Goal: Task Accomplishment & Management: Manage account settings

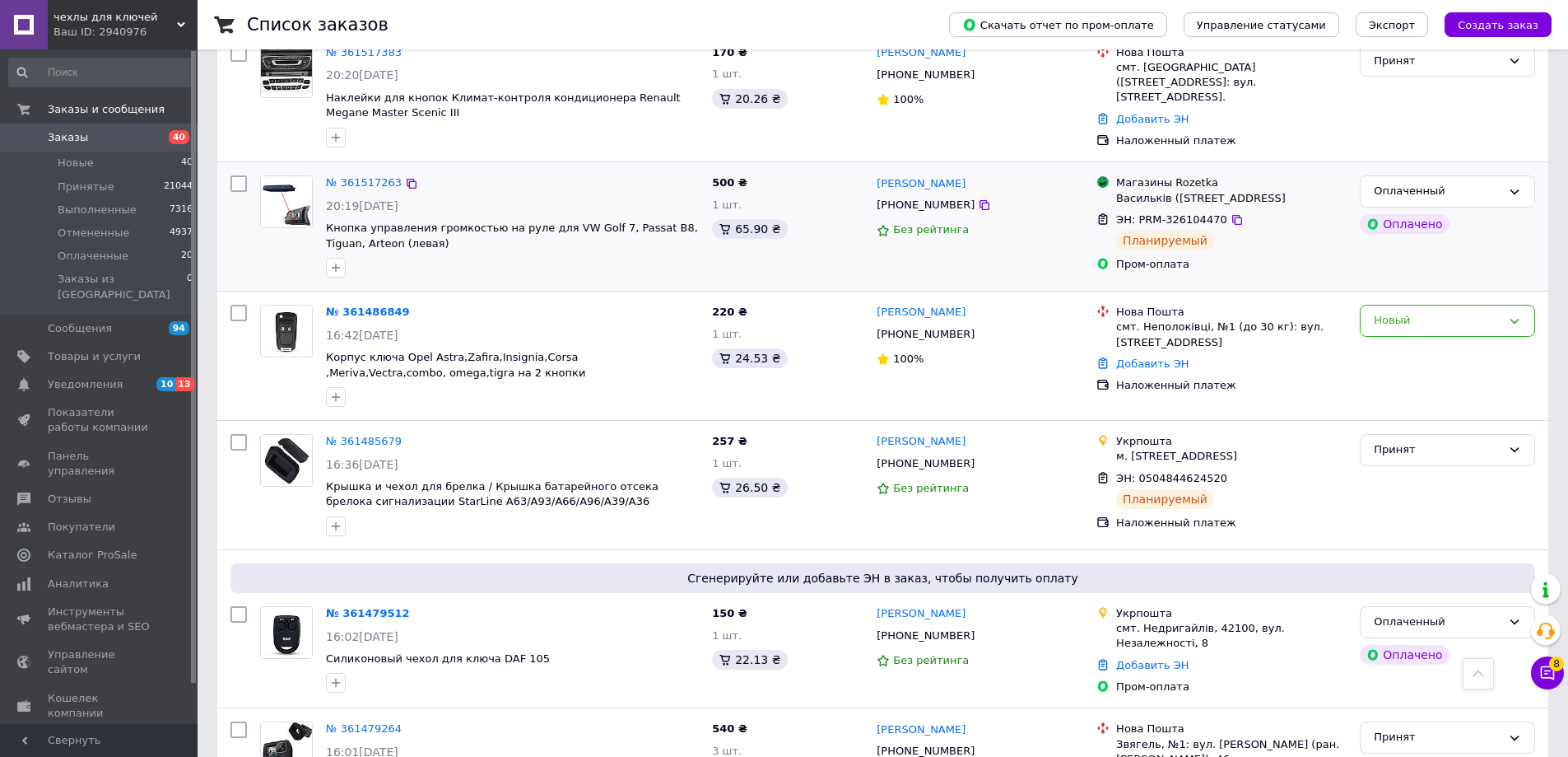
scroll to position [3297, 0]
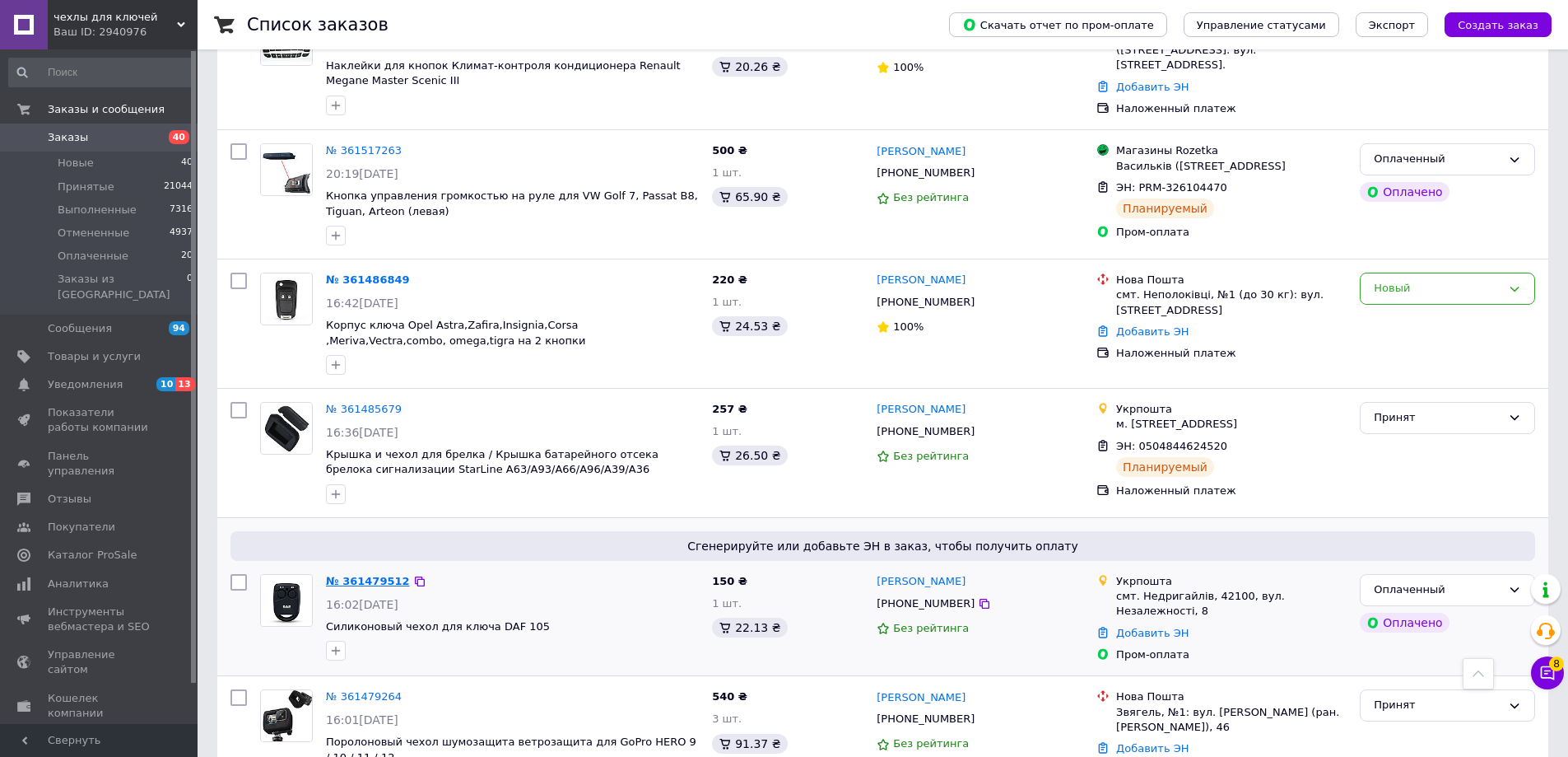
click at [373, 575] on link "№ 361479512" at bounding box center [367, 580] width 84 height 12
click at [375, 690] on link "№ 361479264" at bounding box center [363, 696] width 75 height 12
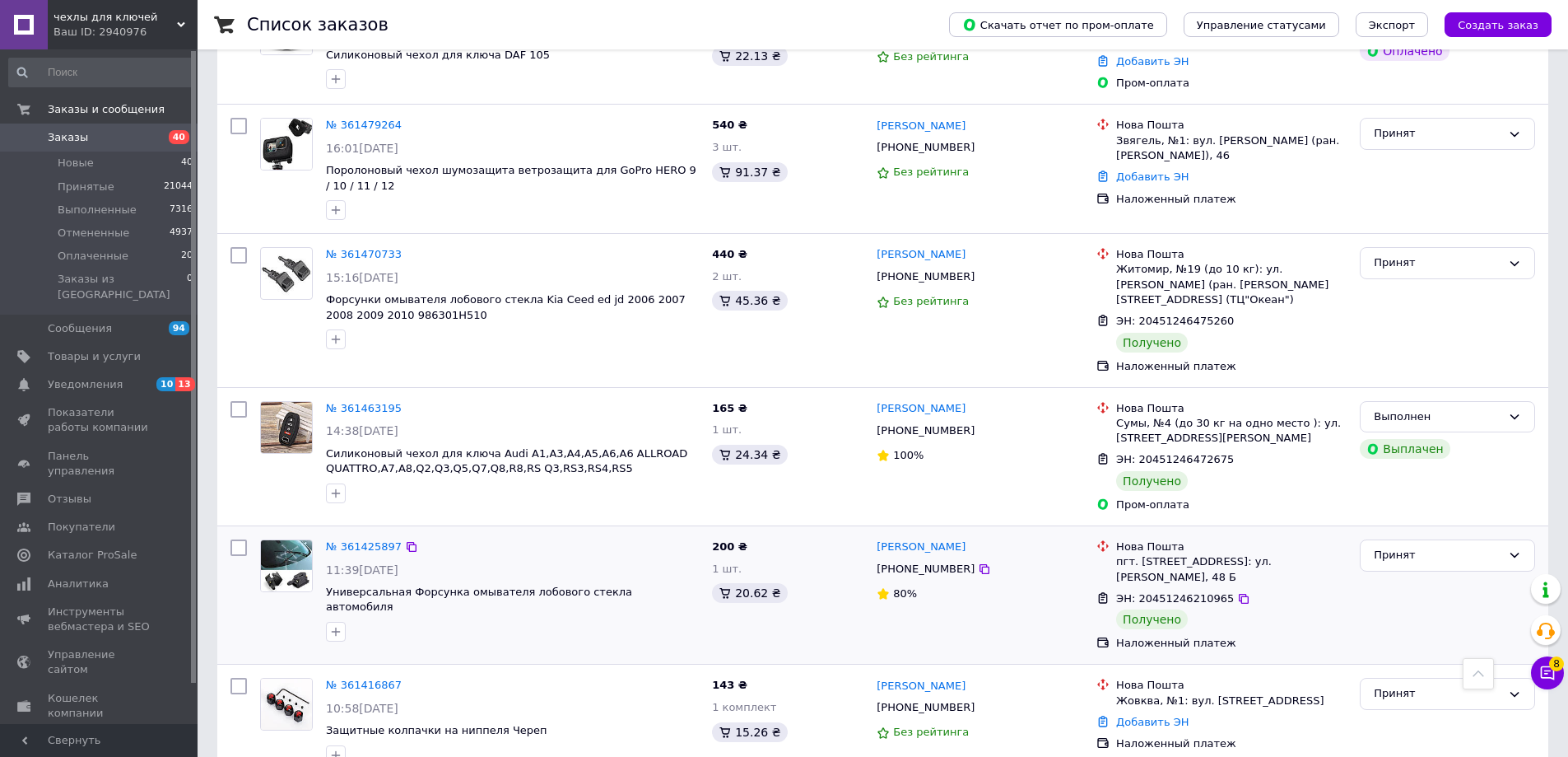
scroll to position [4038, 0]
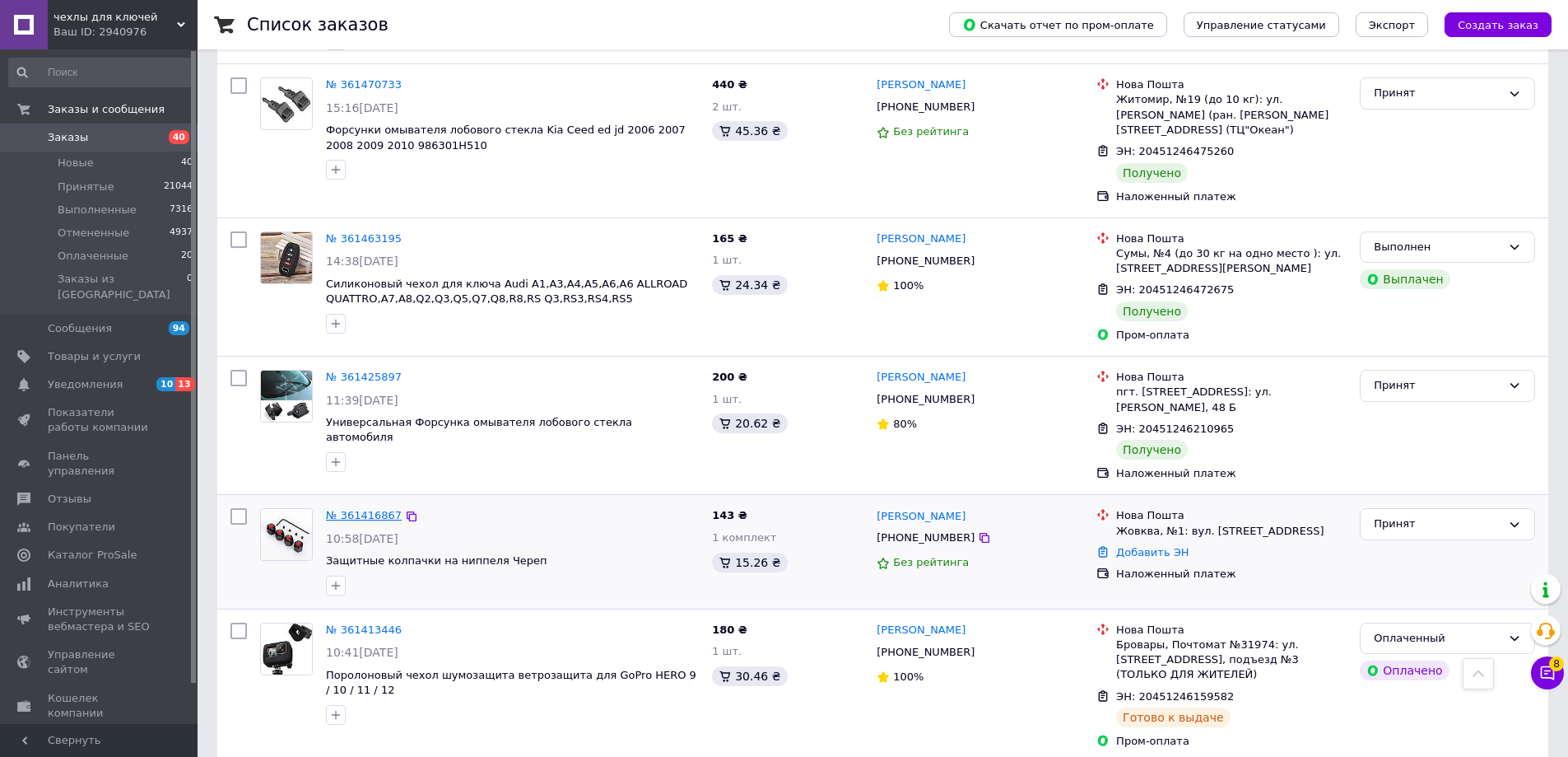
click at [380, 509] on link "№ 361416867" at bounding box center [363, 515] width 75 height 12
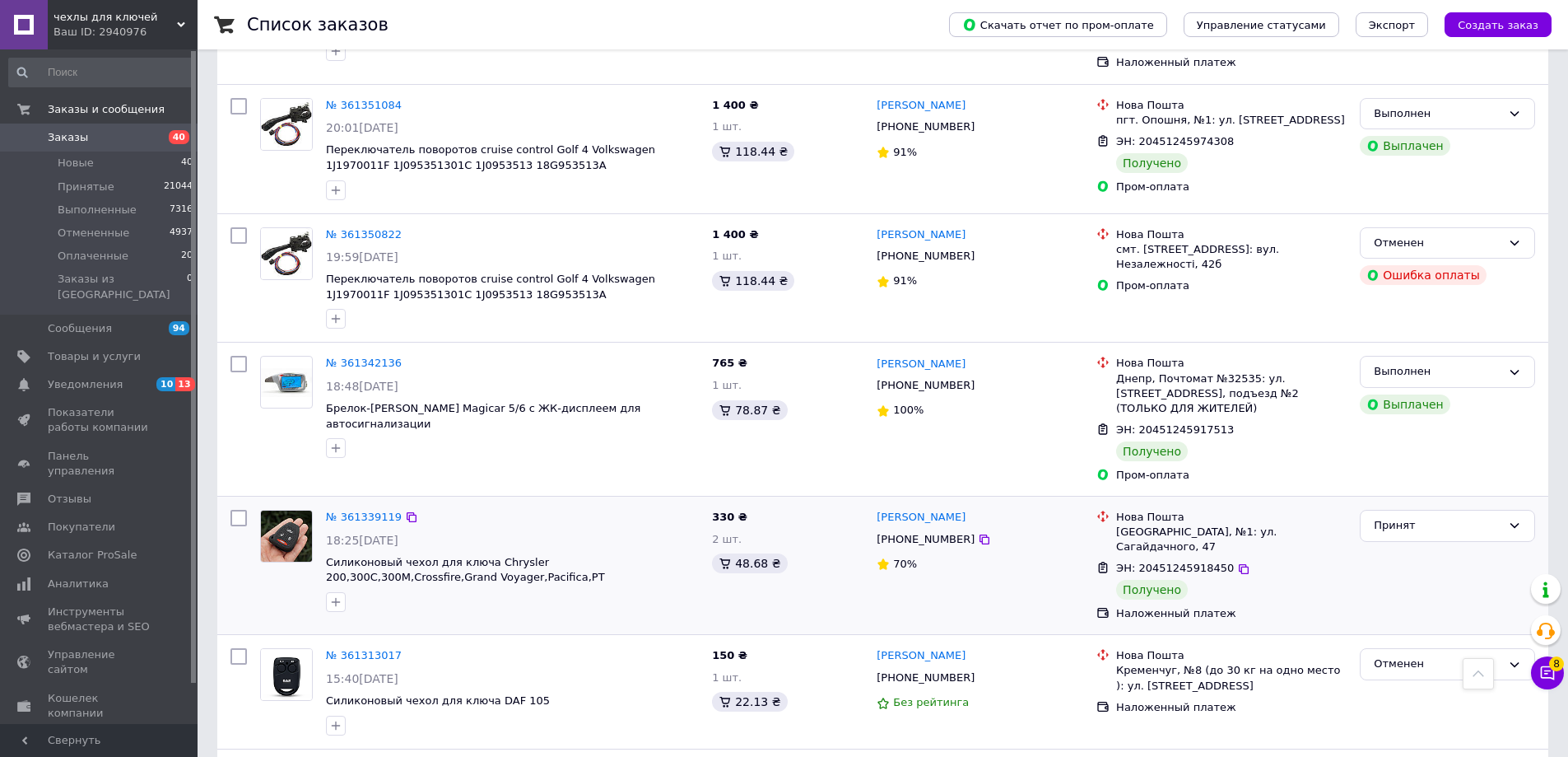
scroll to position [1827, 0]
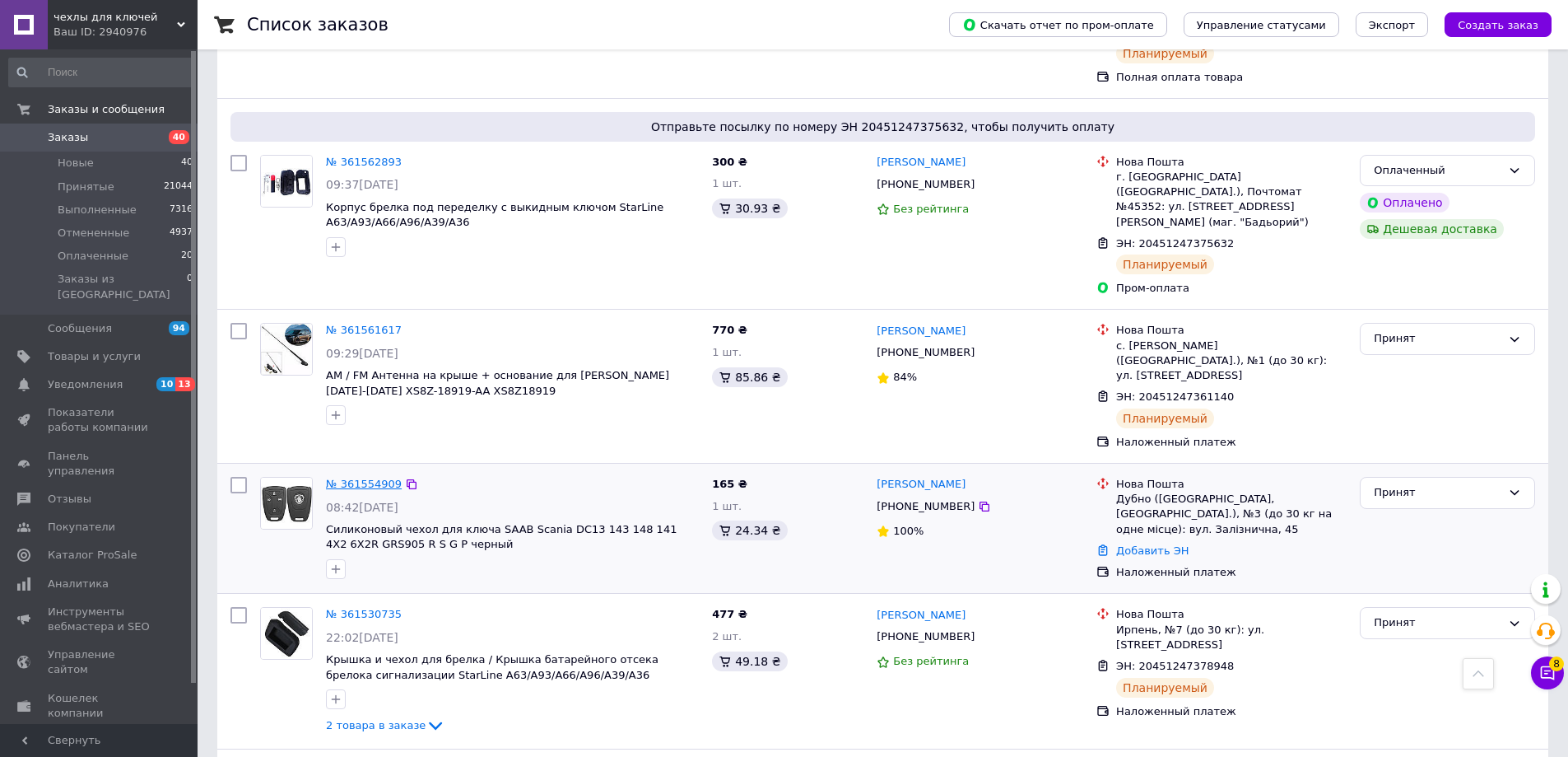
click at [370, 478] on link "№ 361554909" at bounding box center [363, 483] width 75 height 12
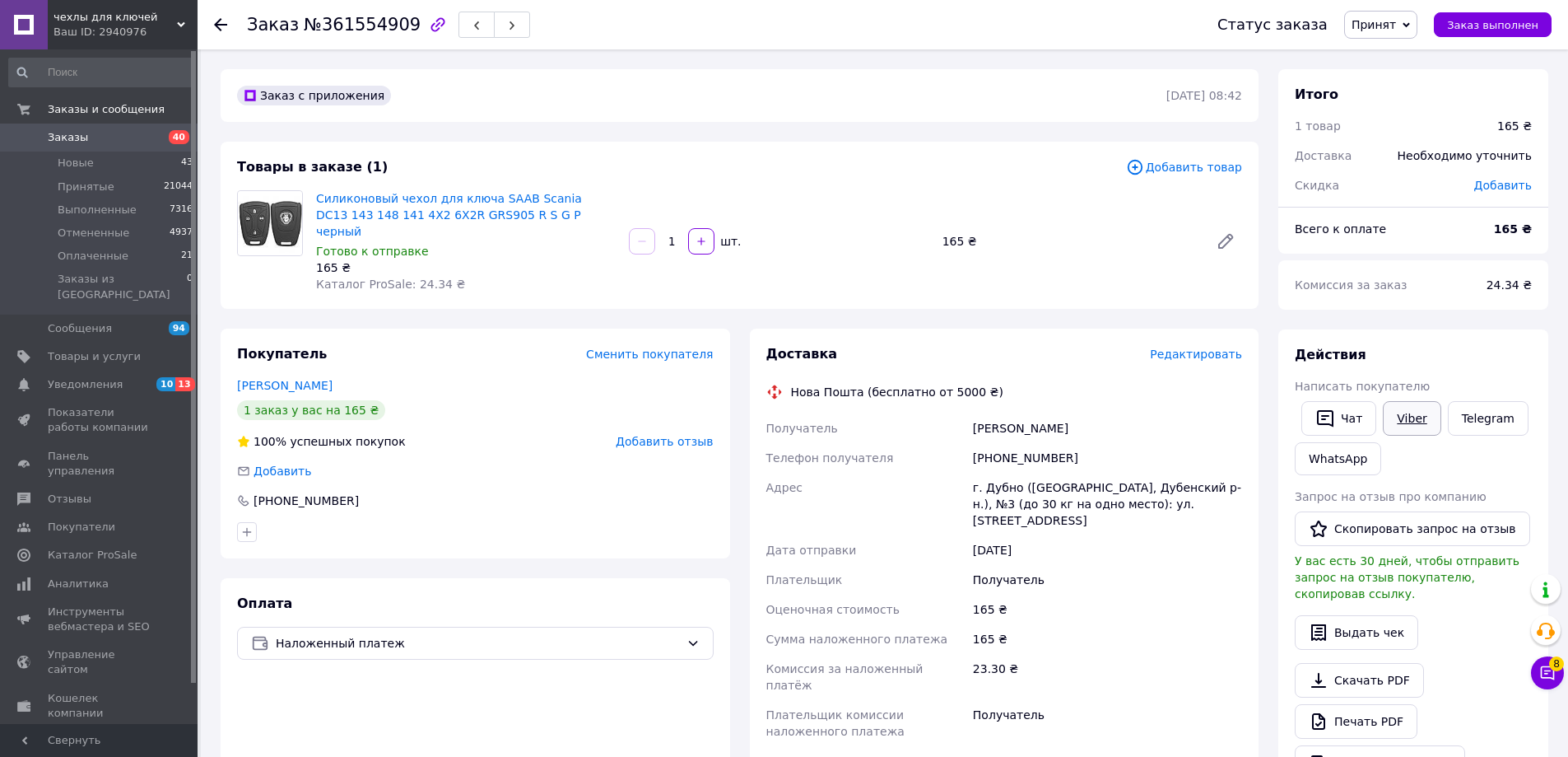
click at [1413, 422] on link "Viber" at bounding box center [1411, 419] width 58 height 35
click at [1207, 347] on span "Редактировать" at bounding box center [1195, 354] width 92 height 13
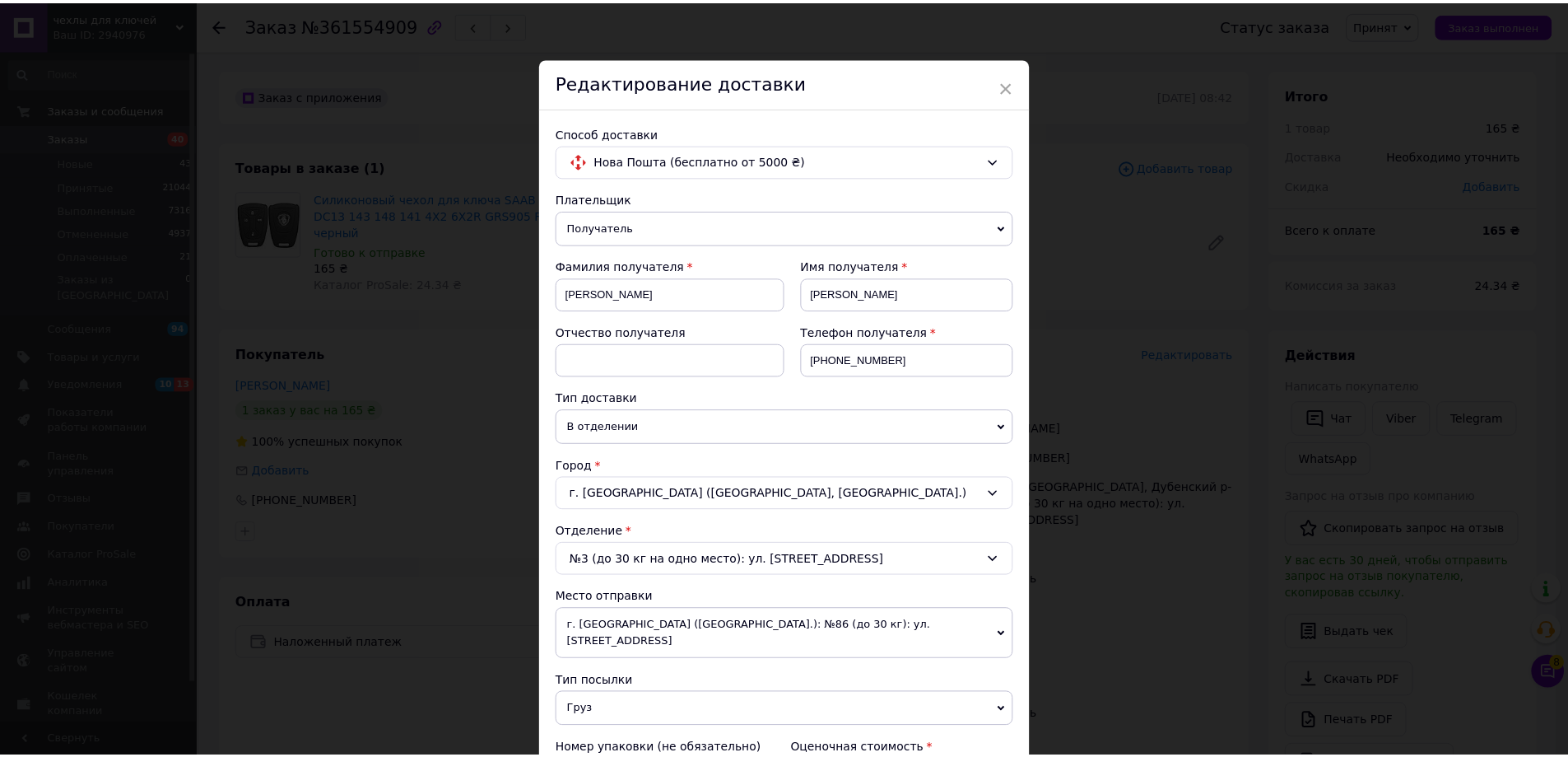
scroll to position [500, 0]
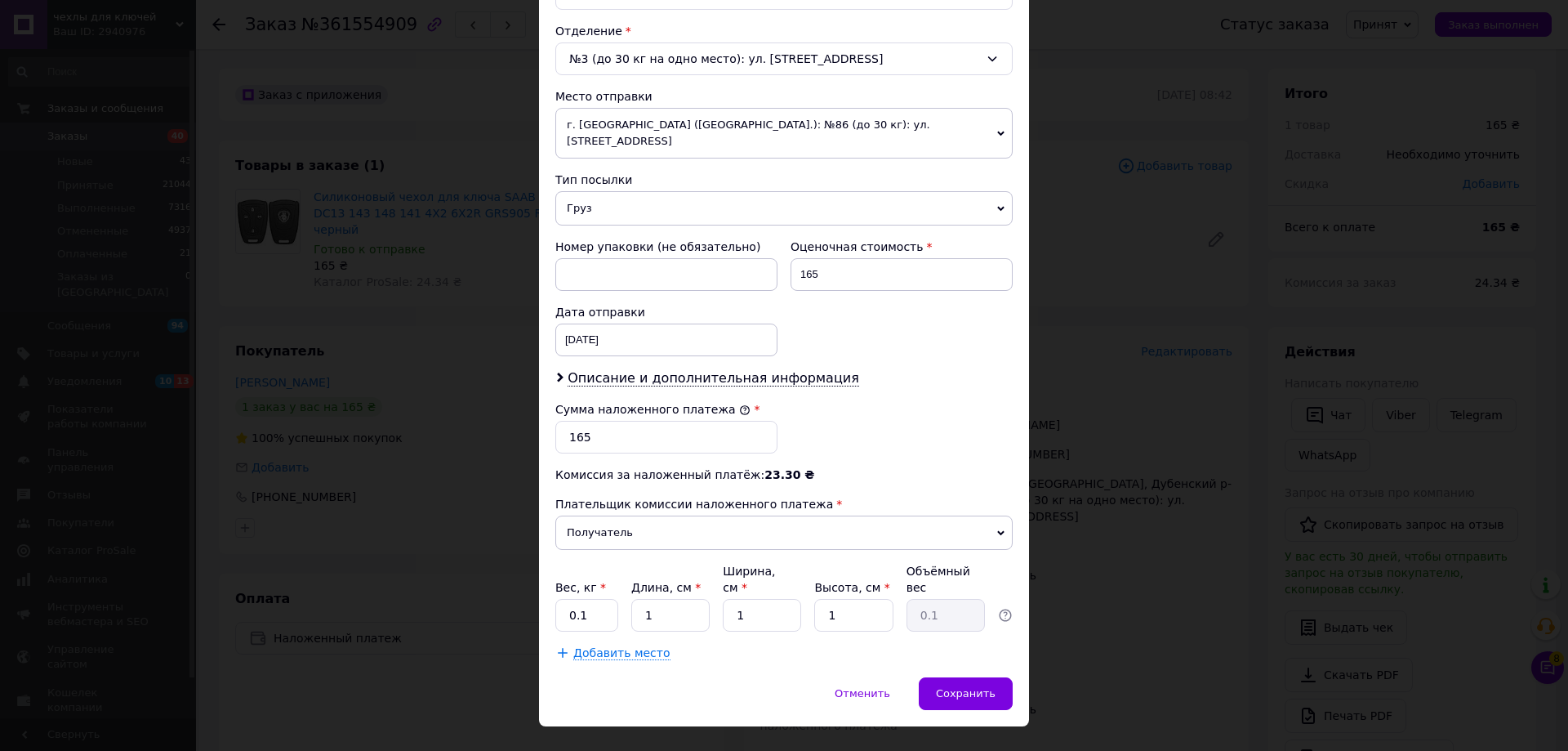
click at [1124, 561] on div "× Редактирование доставки Способ доставки Нова Пошта (бесплатно от 5000 ₴) Плат…" at bounding box center [784, 375] width 1568 height 751
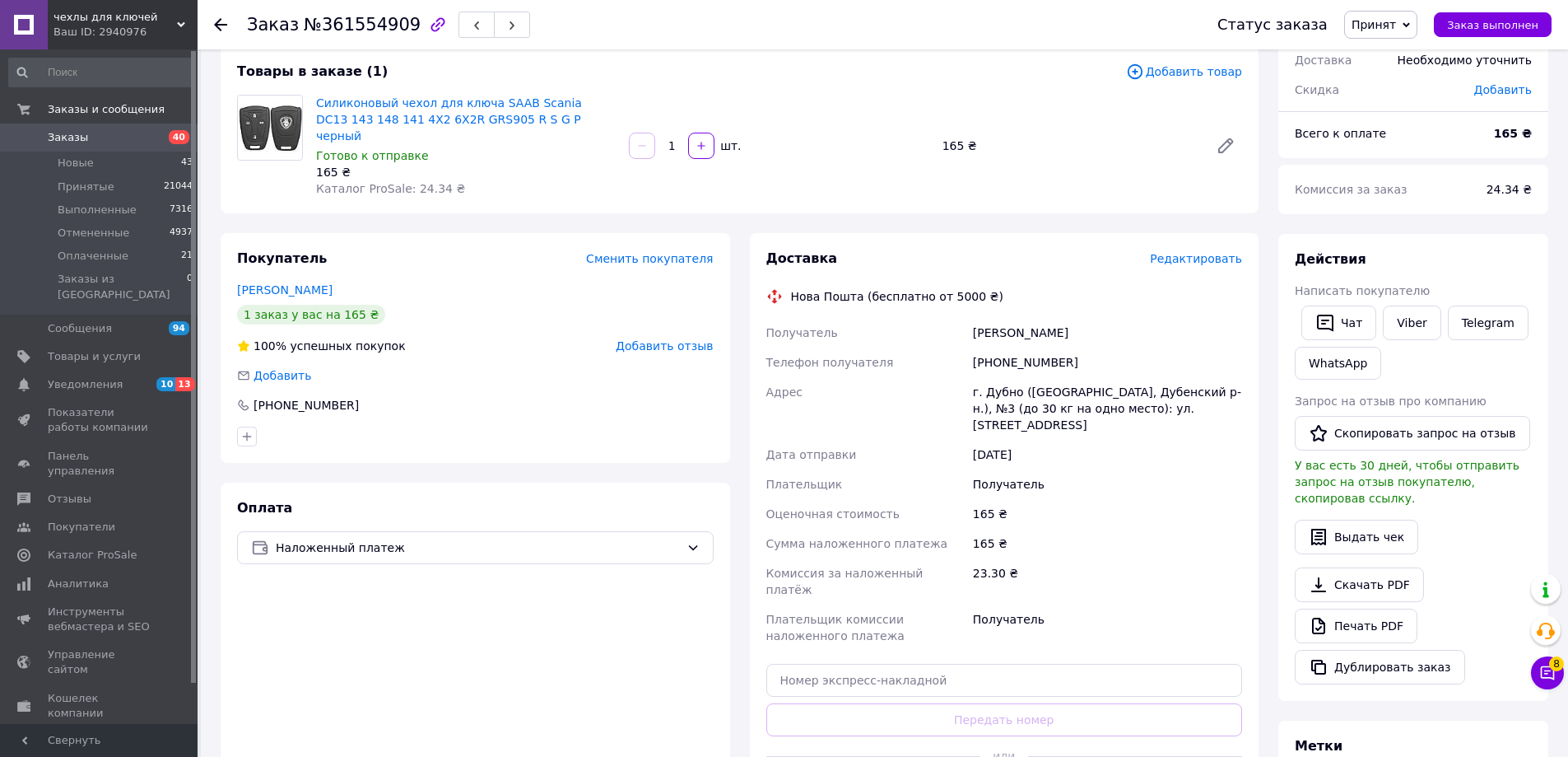
scroll to position [247, 0]
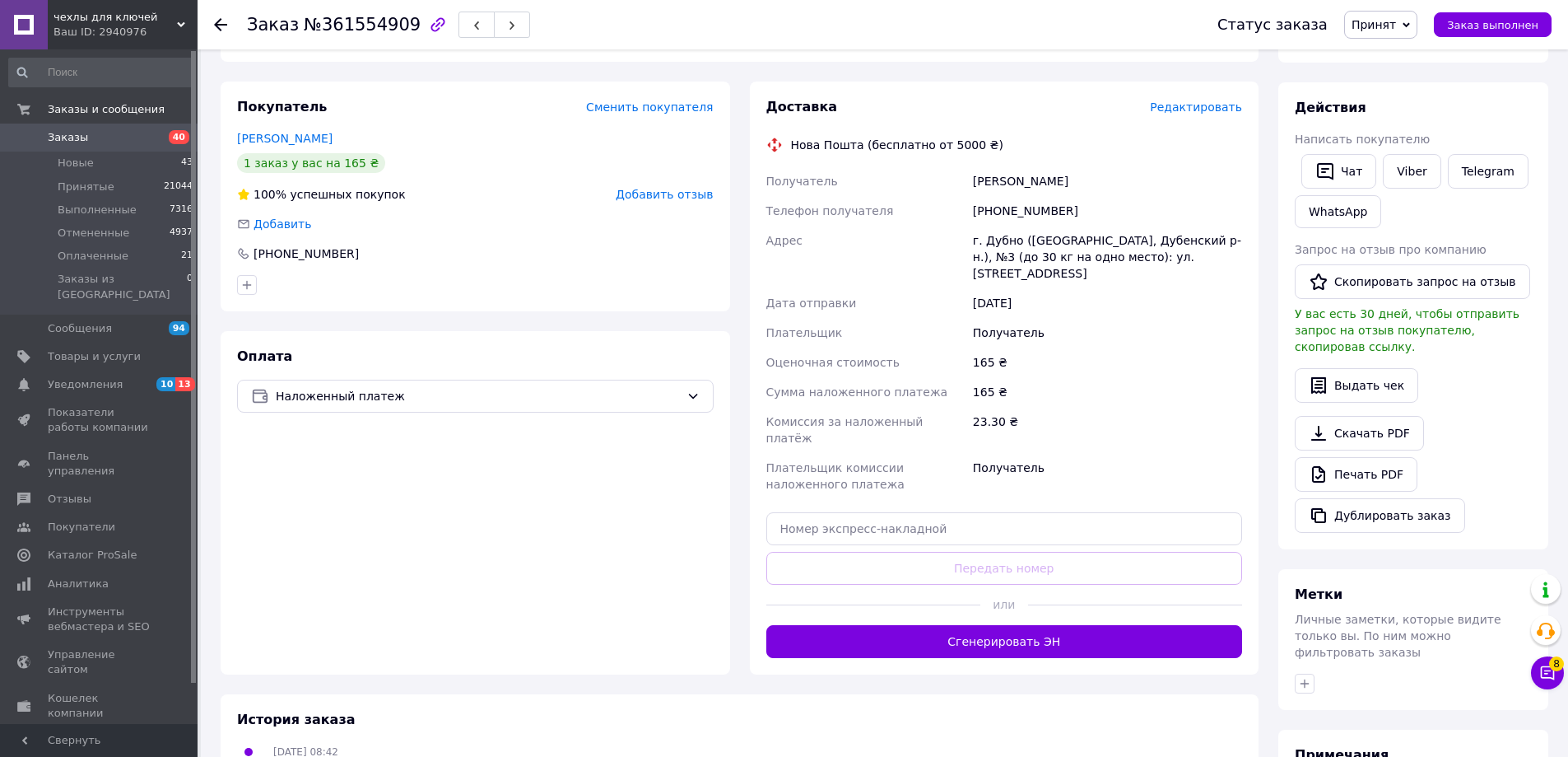
click at [1114, 625] on button "Сгенерировать ЭН" at bounding box center [1004, 642] width 477 height 33
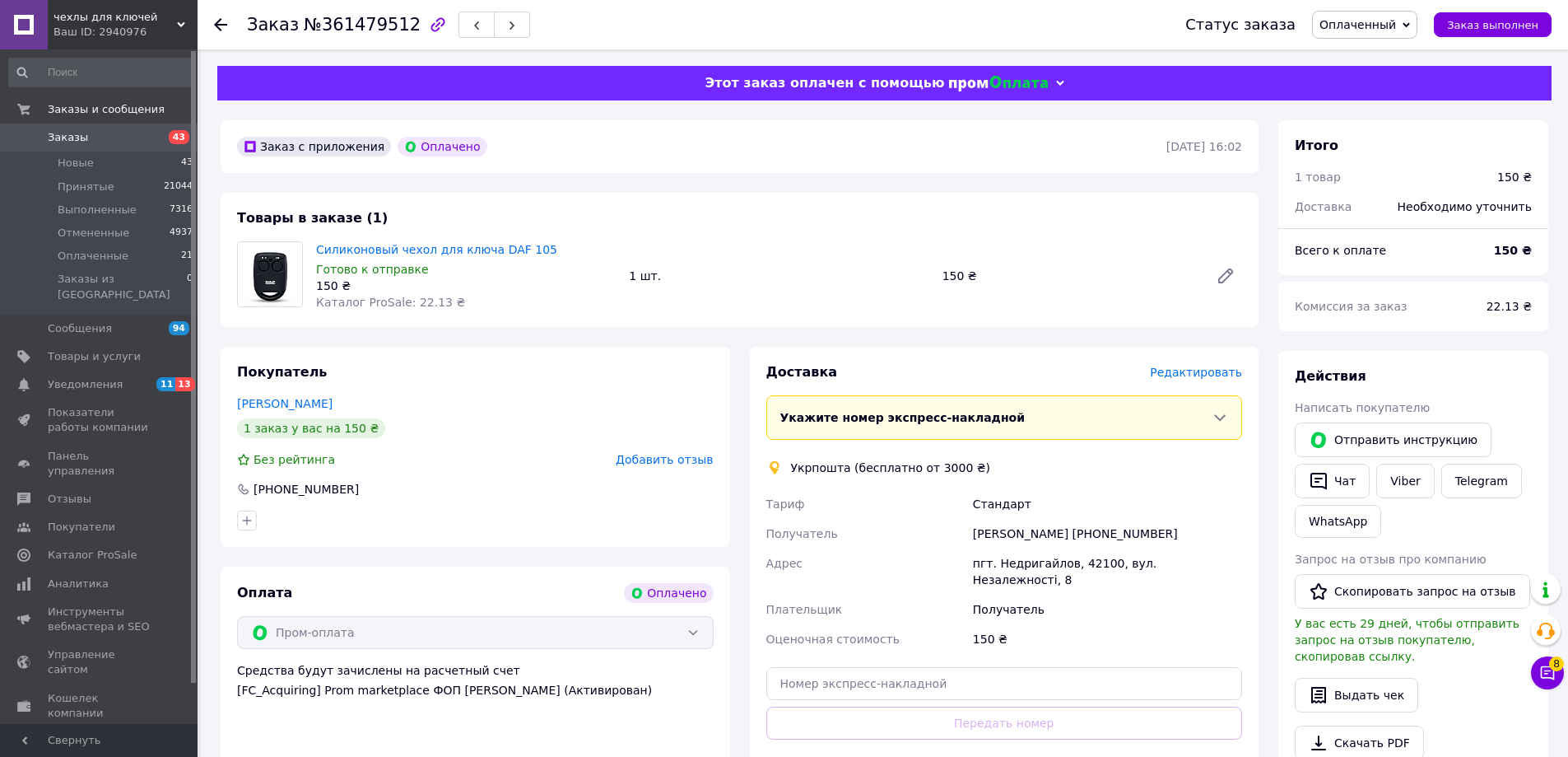
drag, startPoint x: 1390, startPoint y: 488, endPoint x: 1367, endPoint y: 489, distance: 23.0
click at [1390, 487] on link "Viber" at bounding box center [1405, 481] width 58 height 35
click at [1205, 370] on span "Редактировать" at bounding box center [1195, 372] width 92 height 13
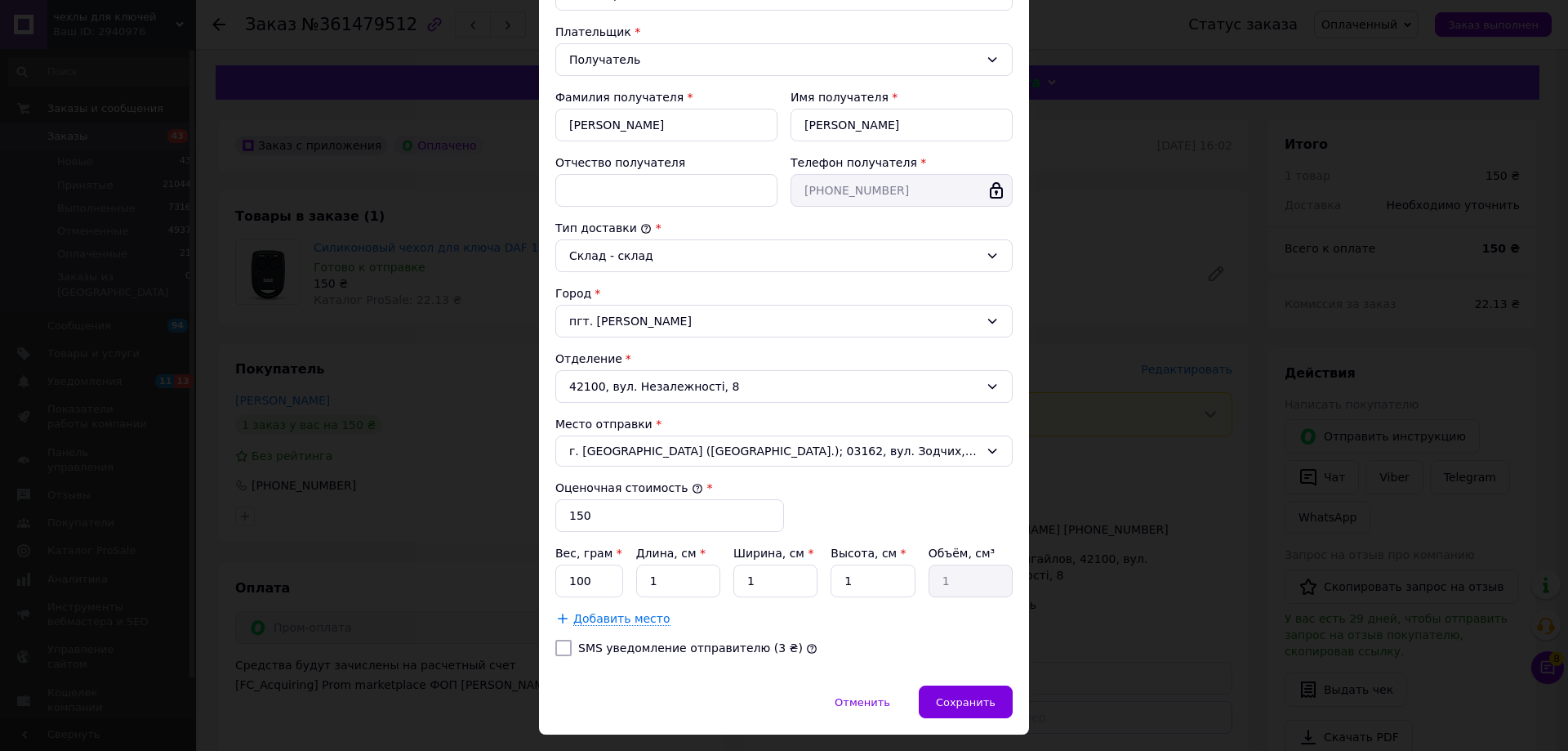
scroll to position [271, 0]
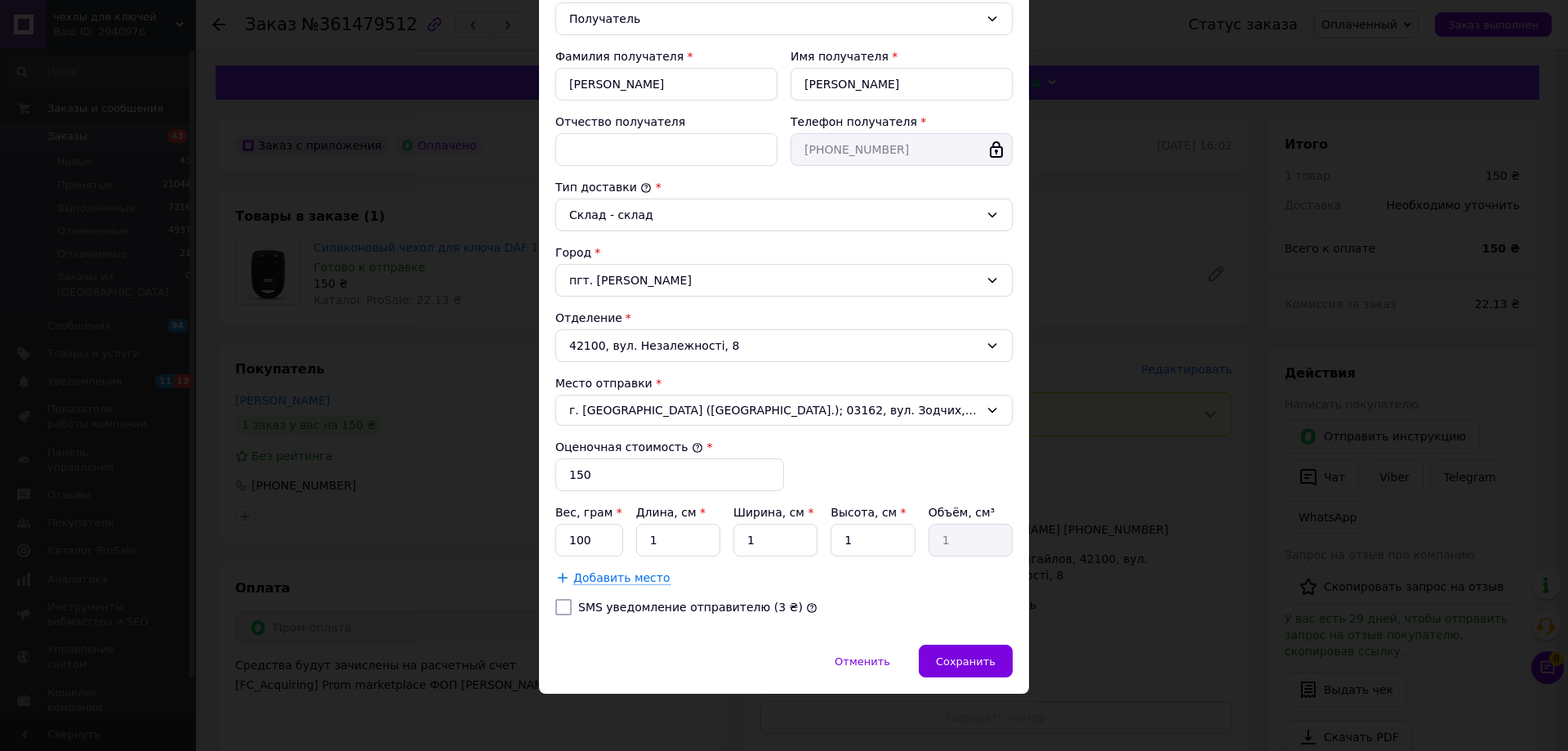
click at [1082, 584] on div "× Редактирование доставки Способ доставки Укрпошта (бесплатно от 3000 ₴) Тариф …" at bounding box center [784, 375] width 1568 height 751
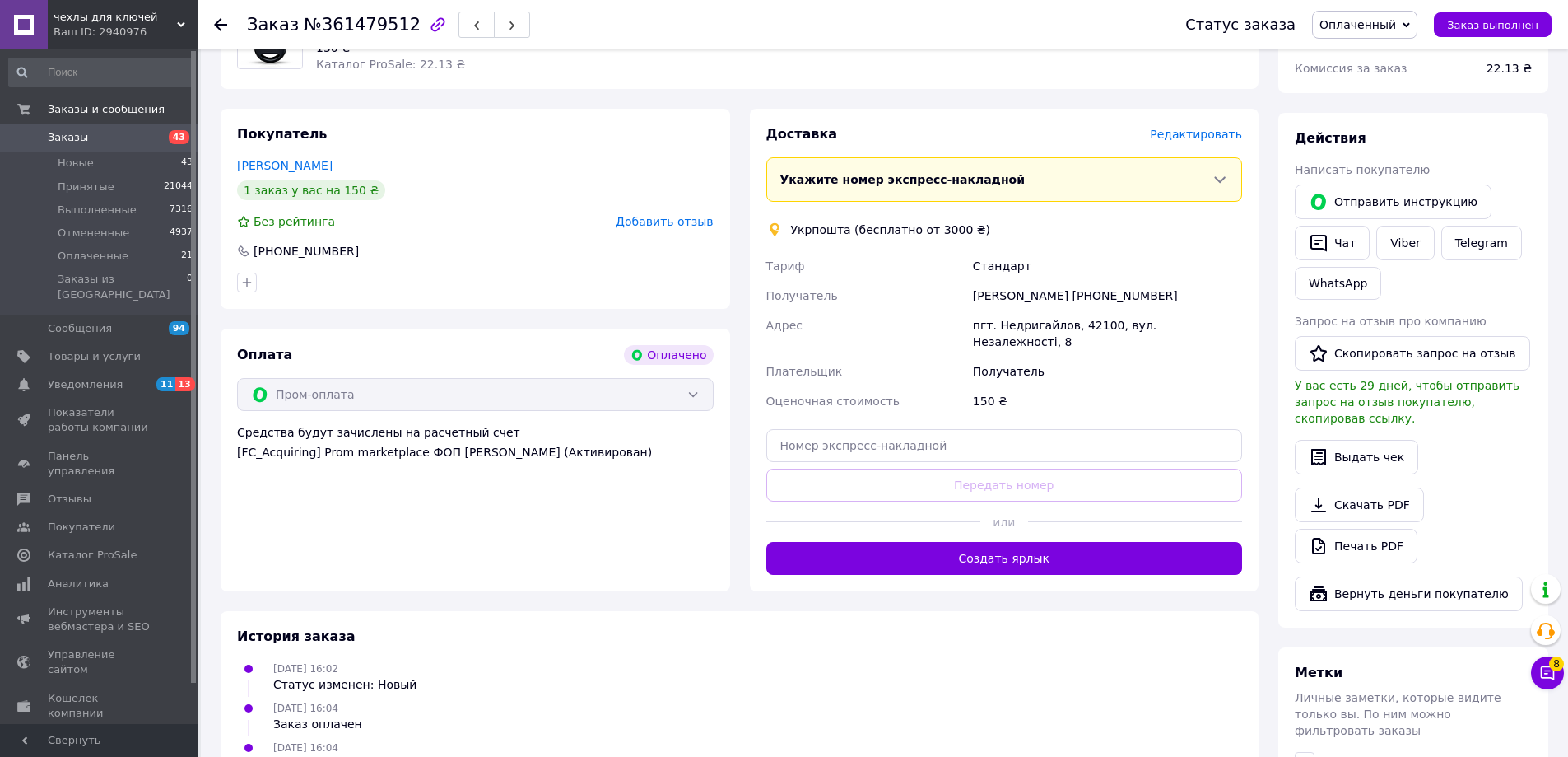
scroll to position [247, 0]
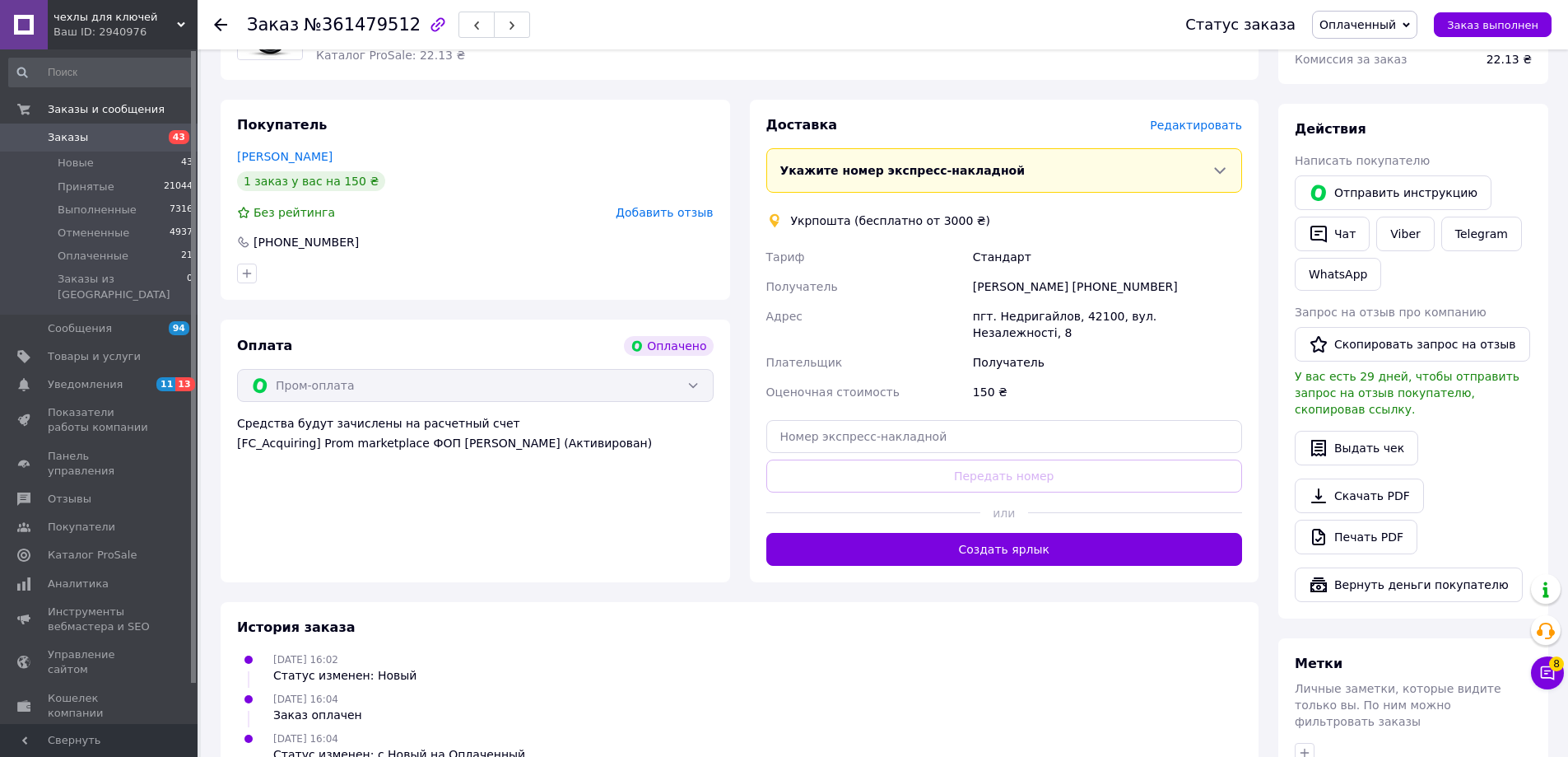
click at [1093, 551] on div "Доставка Редактировать Укажите номер экспресс-накладной Обязательно введите ном…" at bounding box center [1004, 341] width 510 height 483
click at [1087, 512] on div at bounding box center [1135, 512] width 214 height 41
click at [1083, 532] on button "Создать ярлык" at bounding box center [1004, 549] width 477 height 33
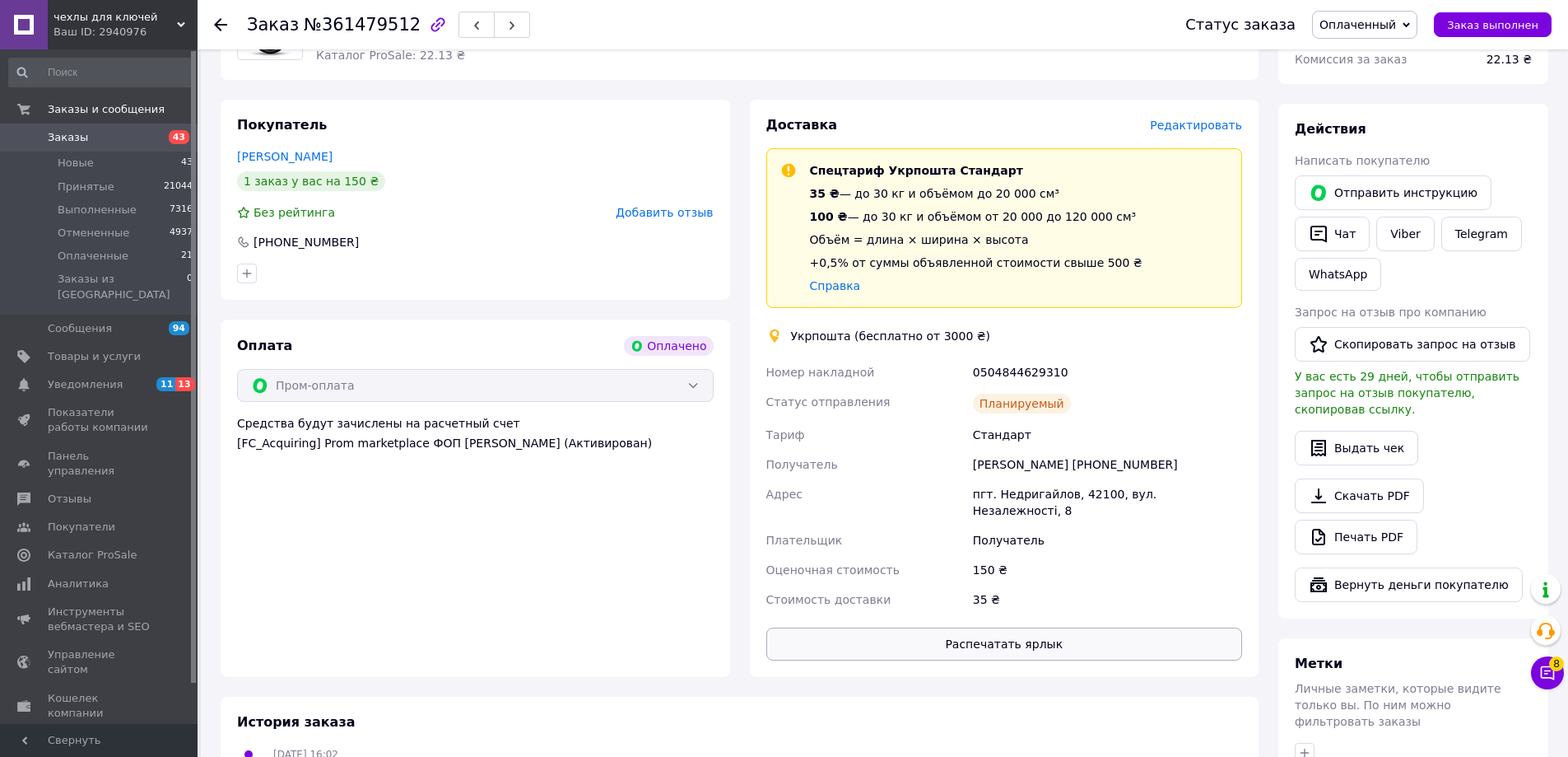
click at [1098, 633] on button "Распечатать ярлык" at bounding box center [1004, 644] width 477 height 33
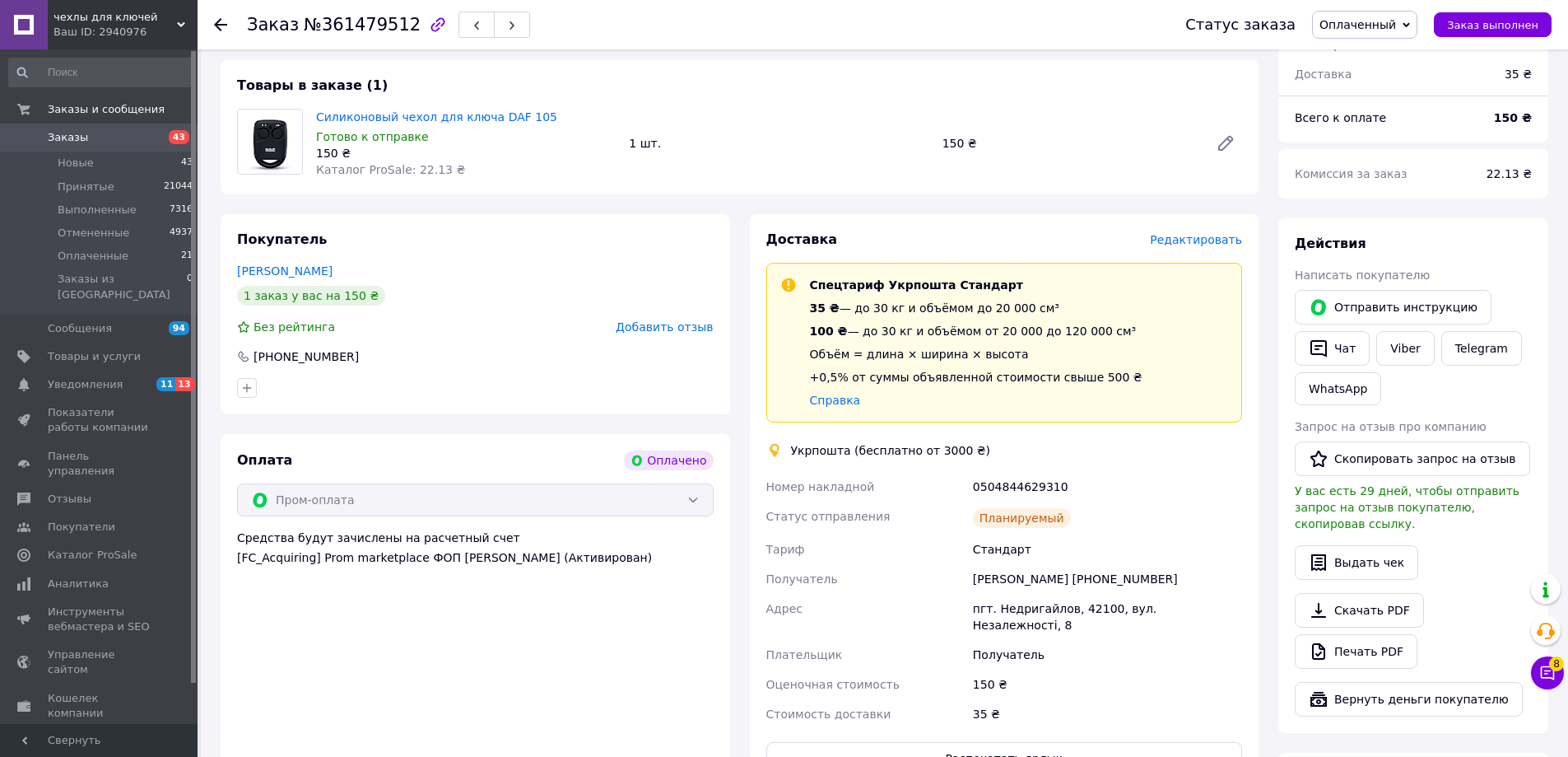
scroll to position [0, 0]
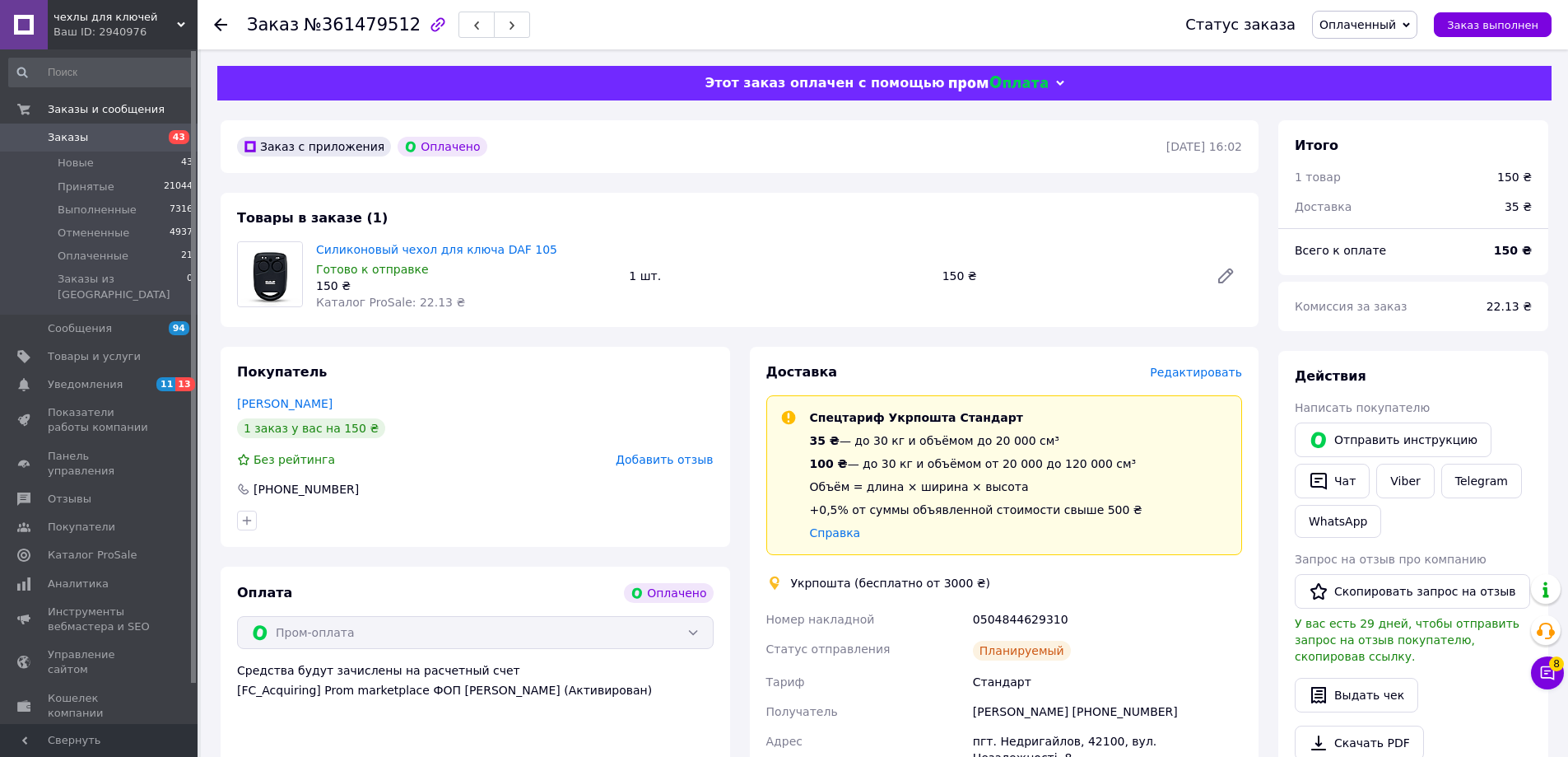
click at [93, 147] on link "Заказы 43" at bounding box center [101, 138] width 202 height 28
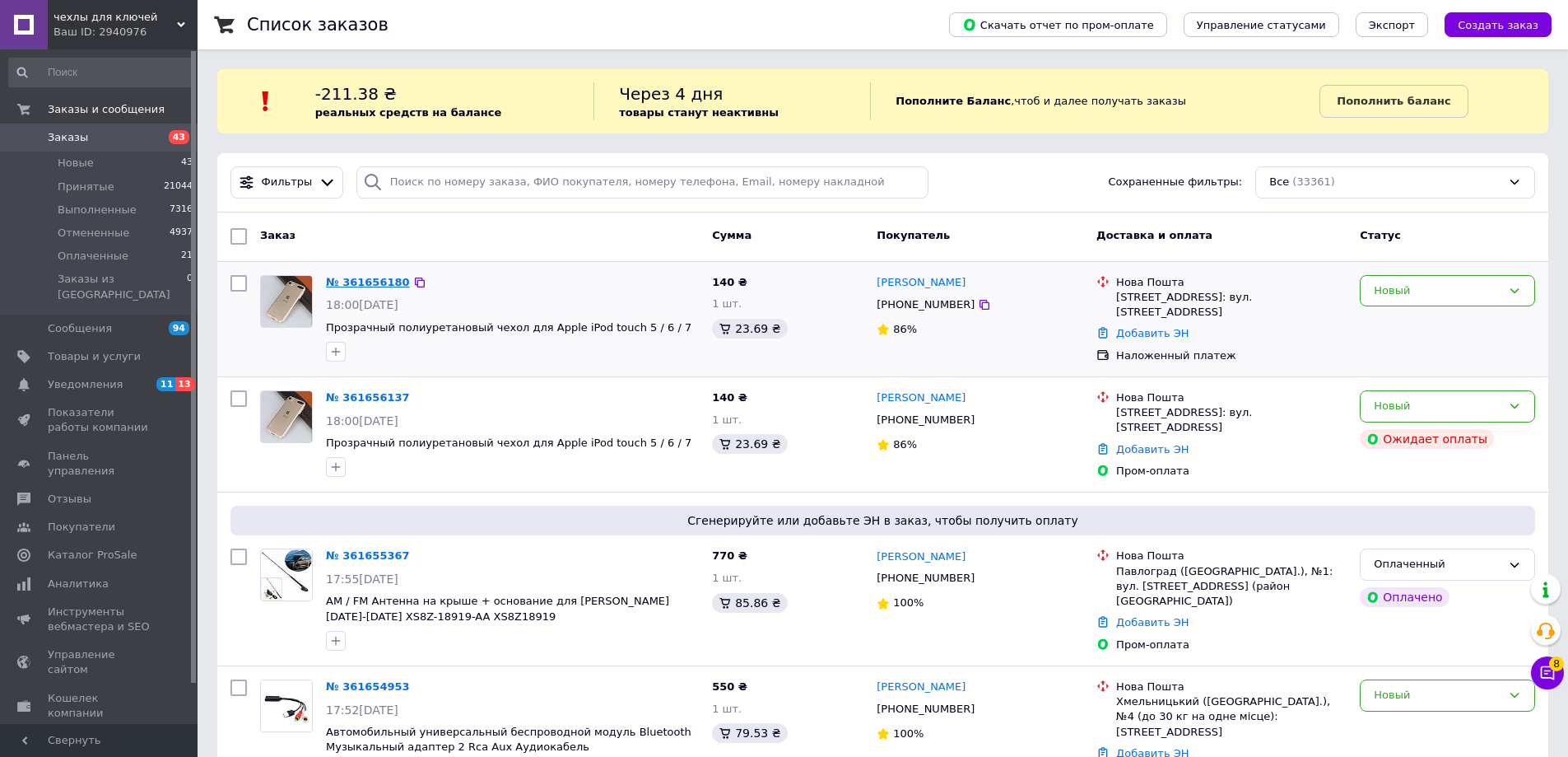
click at [372, 282] on link "№ 361656180" at bounding box center [367, 282] width 84 height 12
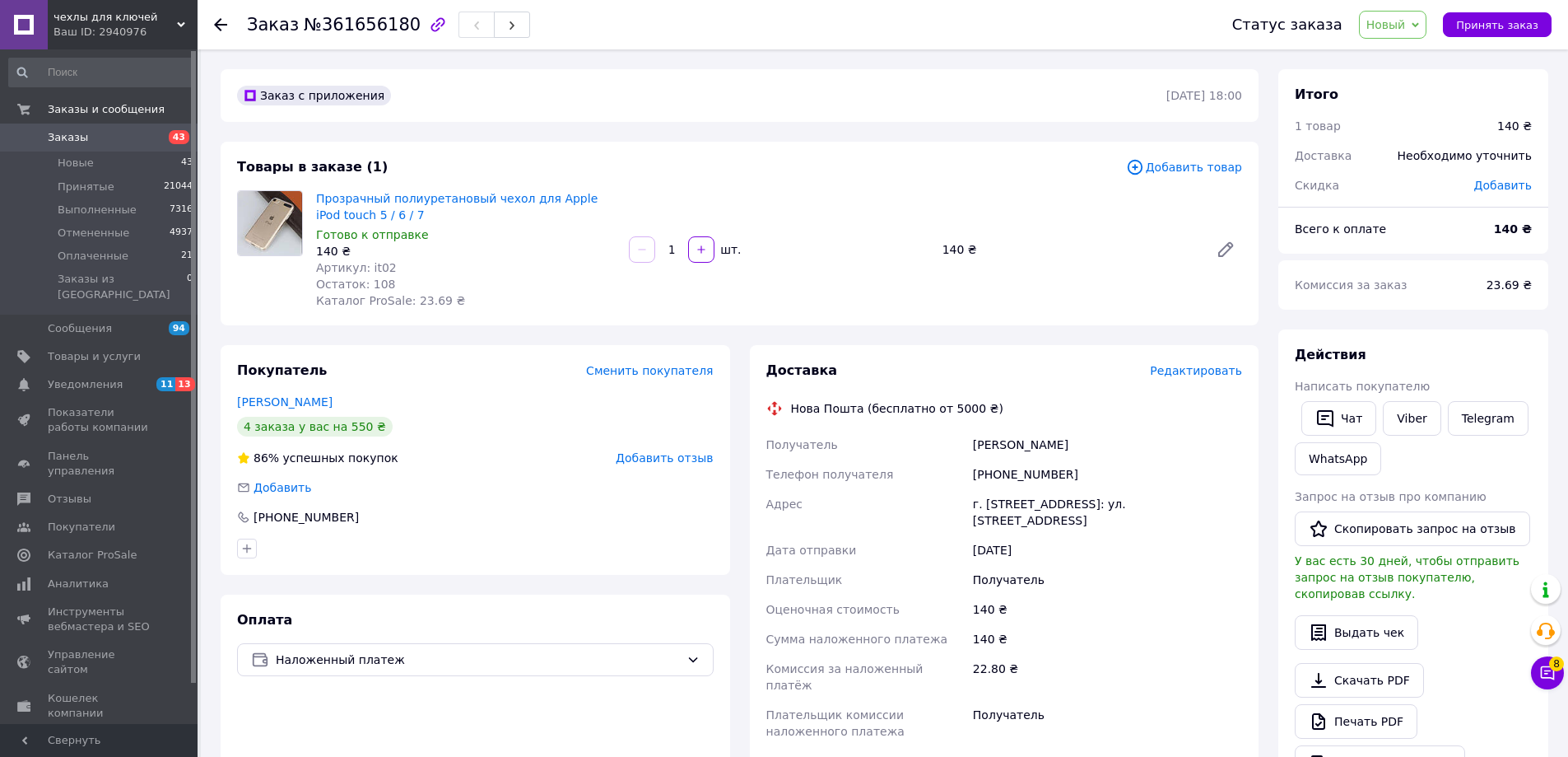
click at [1405, 395] on div "Действия Написать покупателю   Чат Viber Telegram WhatsApp Запрос на отзыв про …" at bounding box center [1413, 562] width 237 height 434
click at [1406, 412] on link "Viber" at bounding box center [1411, 419] width 58 height 35
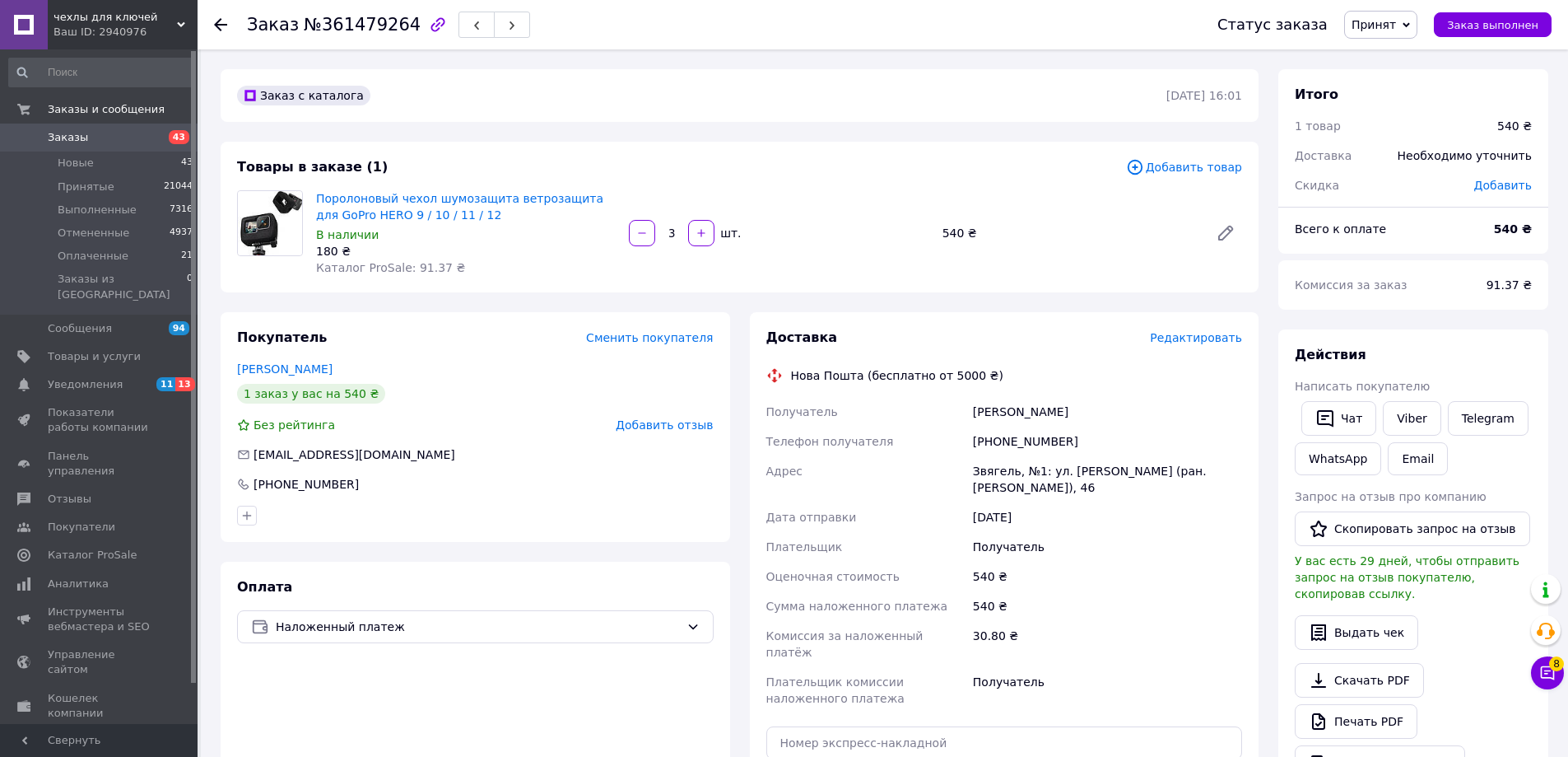
click at [1206, 326] on div "Доставка Редактировать Нова Пошта (бесплатно от 5000 ₴) Получатель Бойчук Вітал…" at bounding box center [1004, 599] width 510 height 576
click at [1205, 333] on span "Редактировать" at bounding box center [1195, 337] width 92 height 13
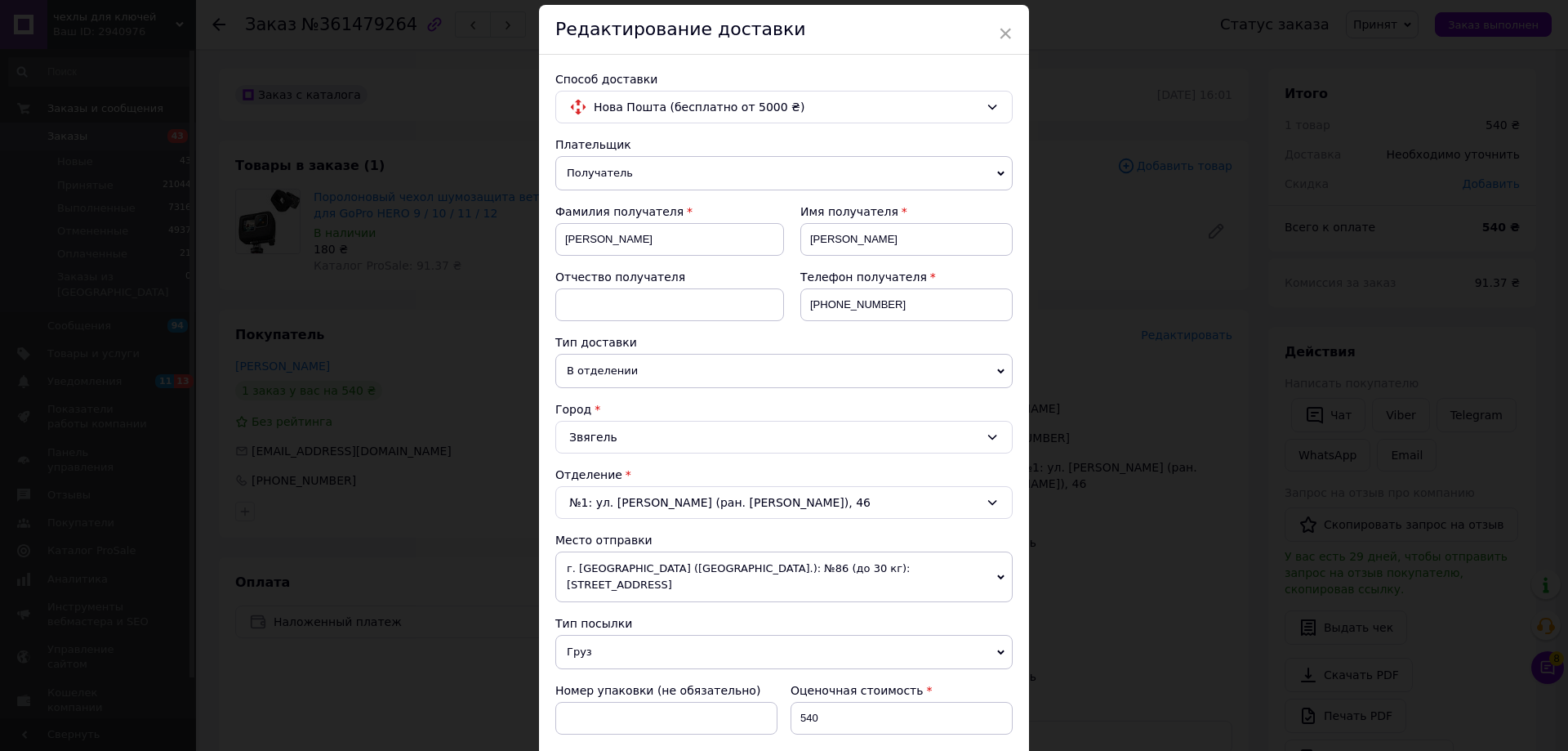
scroll to position [496, 0]
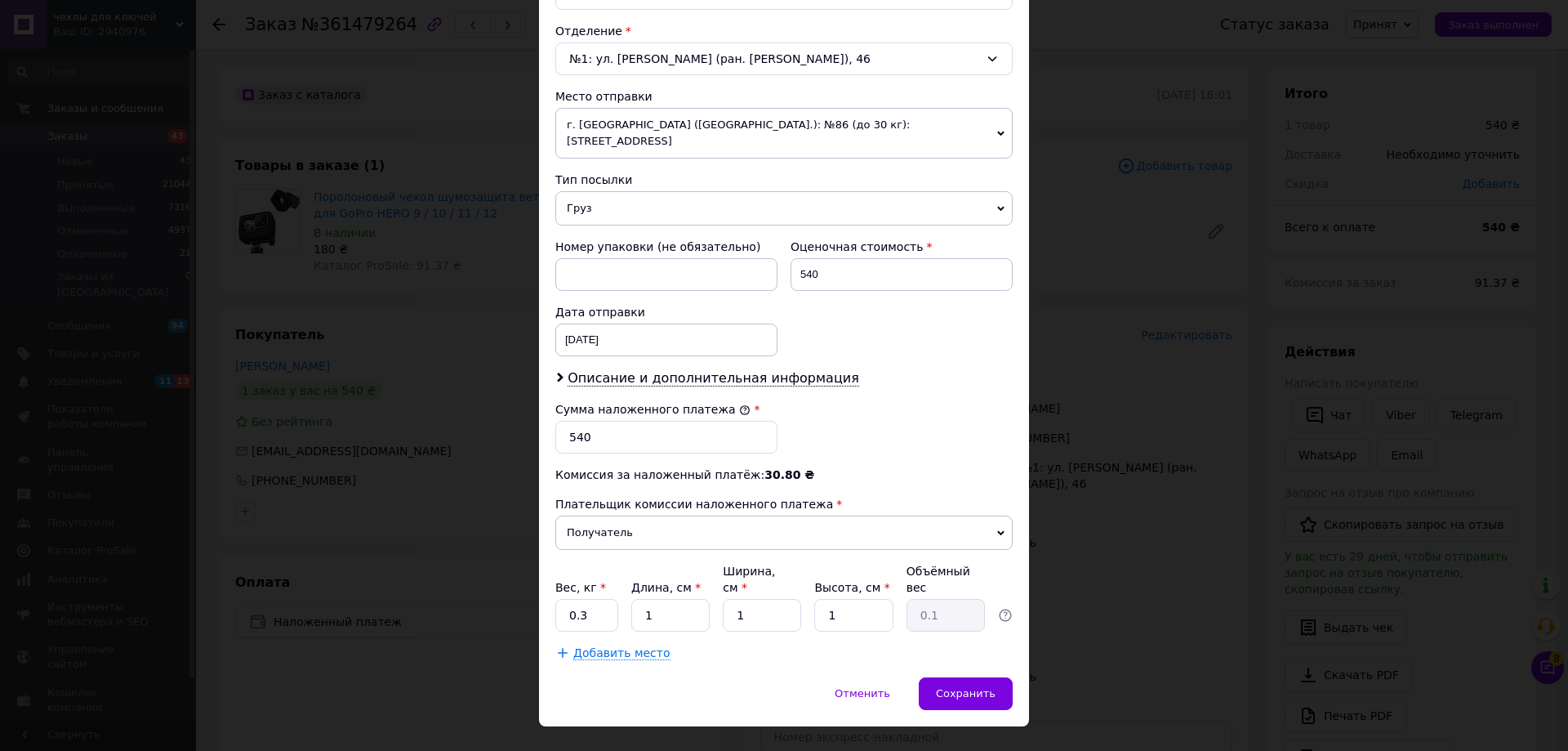
click at [1113, 583] on div "× Редактирование доставки Способ доставки Нова Пошта (бесплатно от 5000 ₴) Плат…" at bounding box center [784, 375] width 1568 height 751
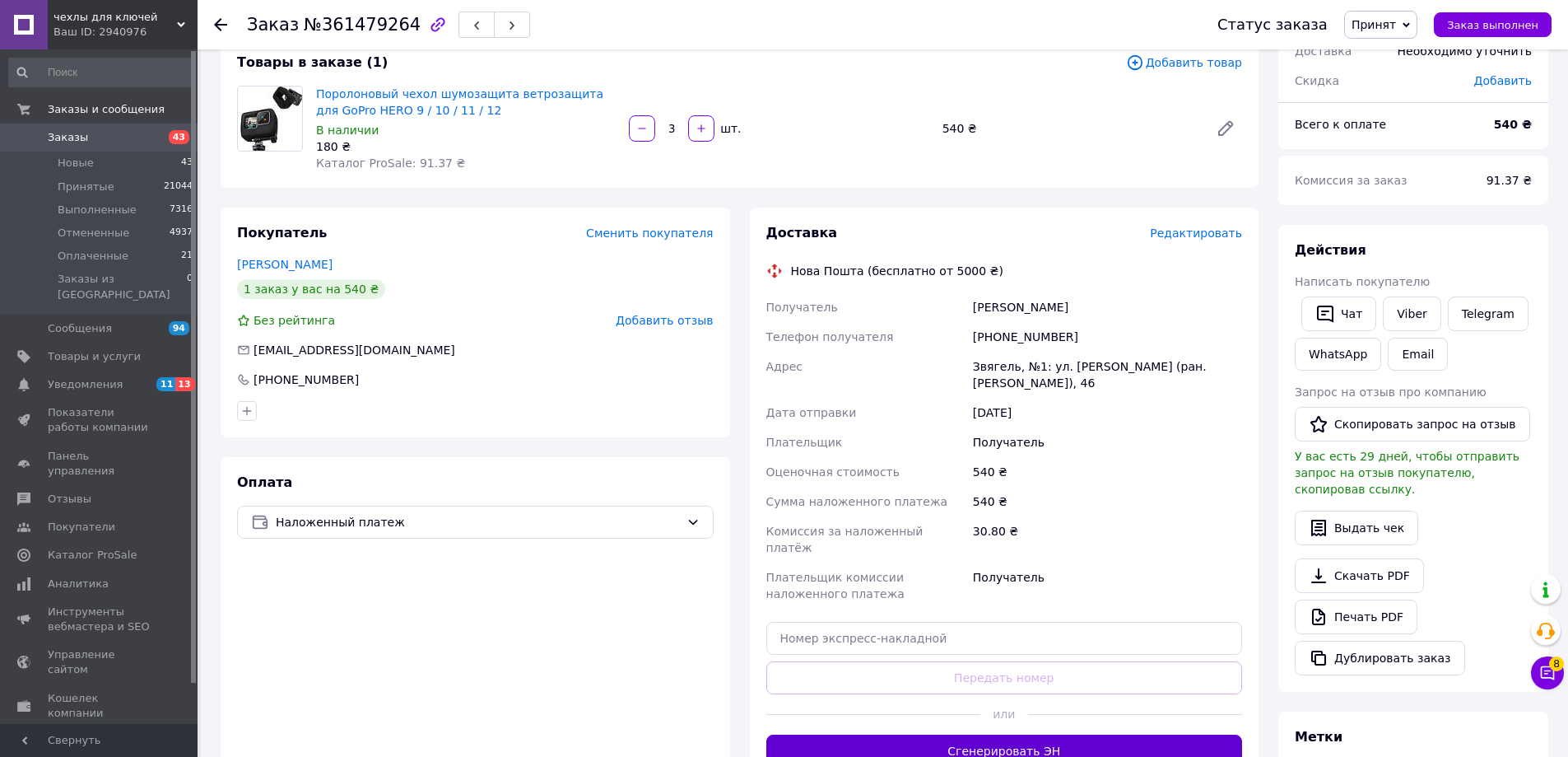
scroll to position [247, 0]
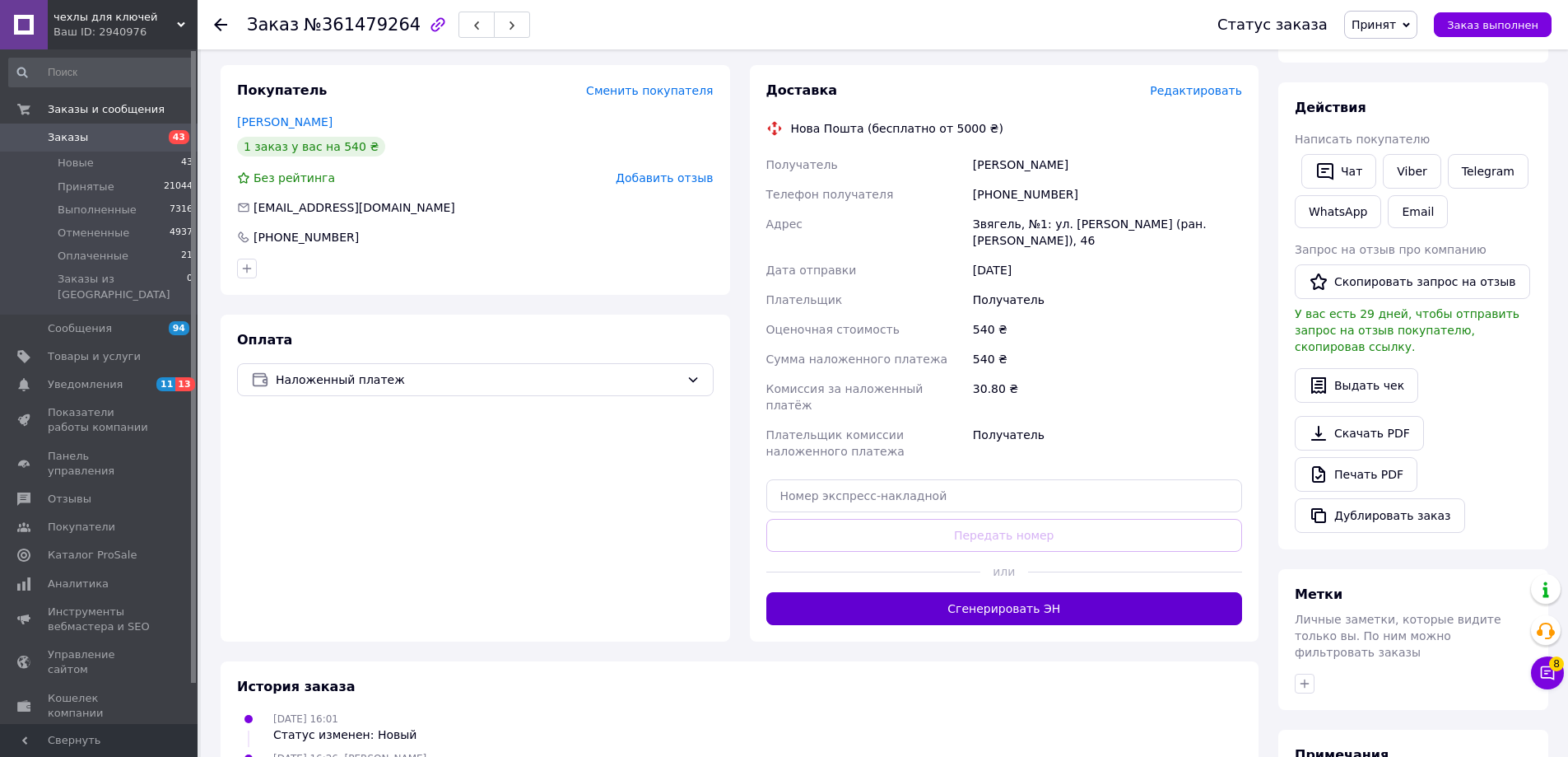
click at [1104, 592] on button "Сгенерировать ЭН" at bounding box center [1004, 609] width 477 height 33
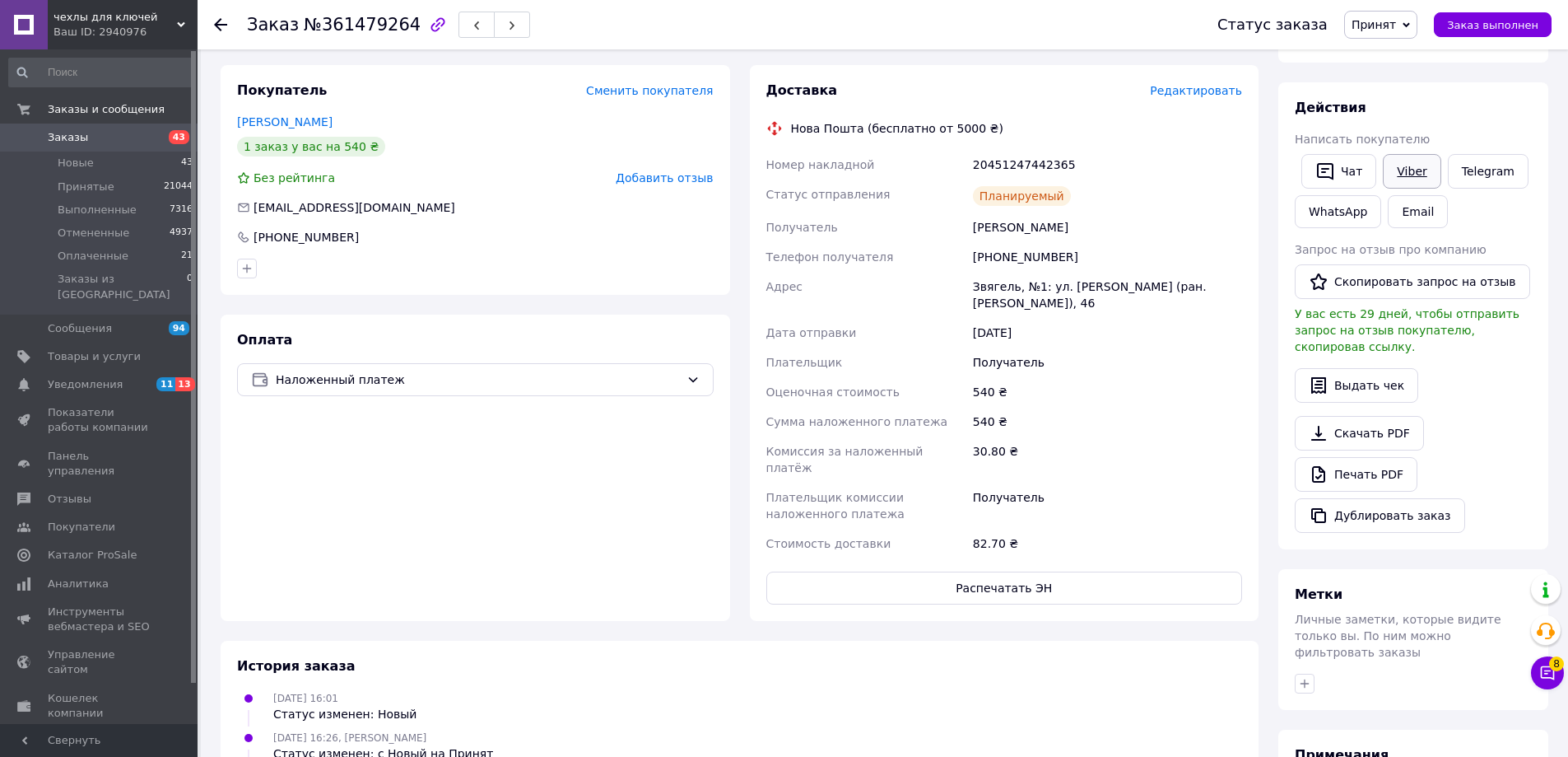
click at [1405, 174] on link "Viber" at bounding box center [1411, 172] width 58 height 35
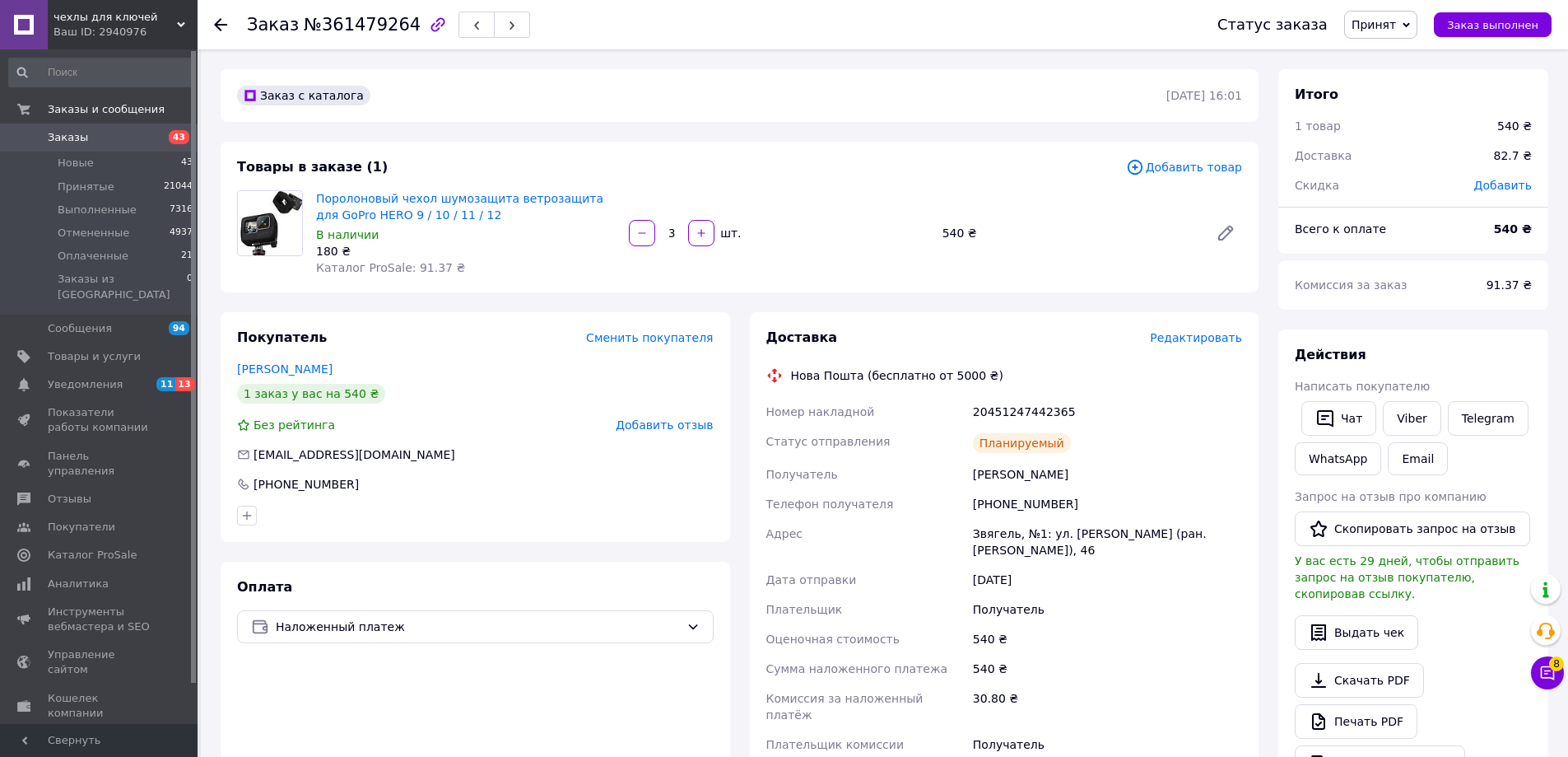
click at [310, 256] on div "Поролоновый чехол шумозащита ветрозащита для GoPro HERO 9 / 10 / 11 / 12 В нали…" at bounding box center [465, 232] width 312 height 92
click at [324, 249] on div "180 ₴" at bounding box center [465, 251] width 299 height 17
copy div "180"
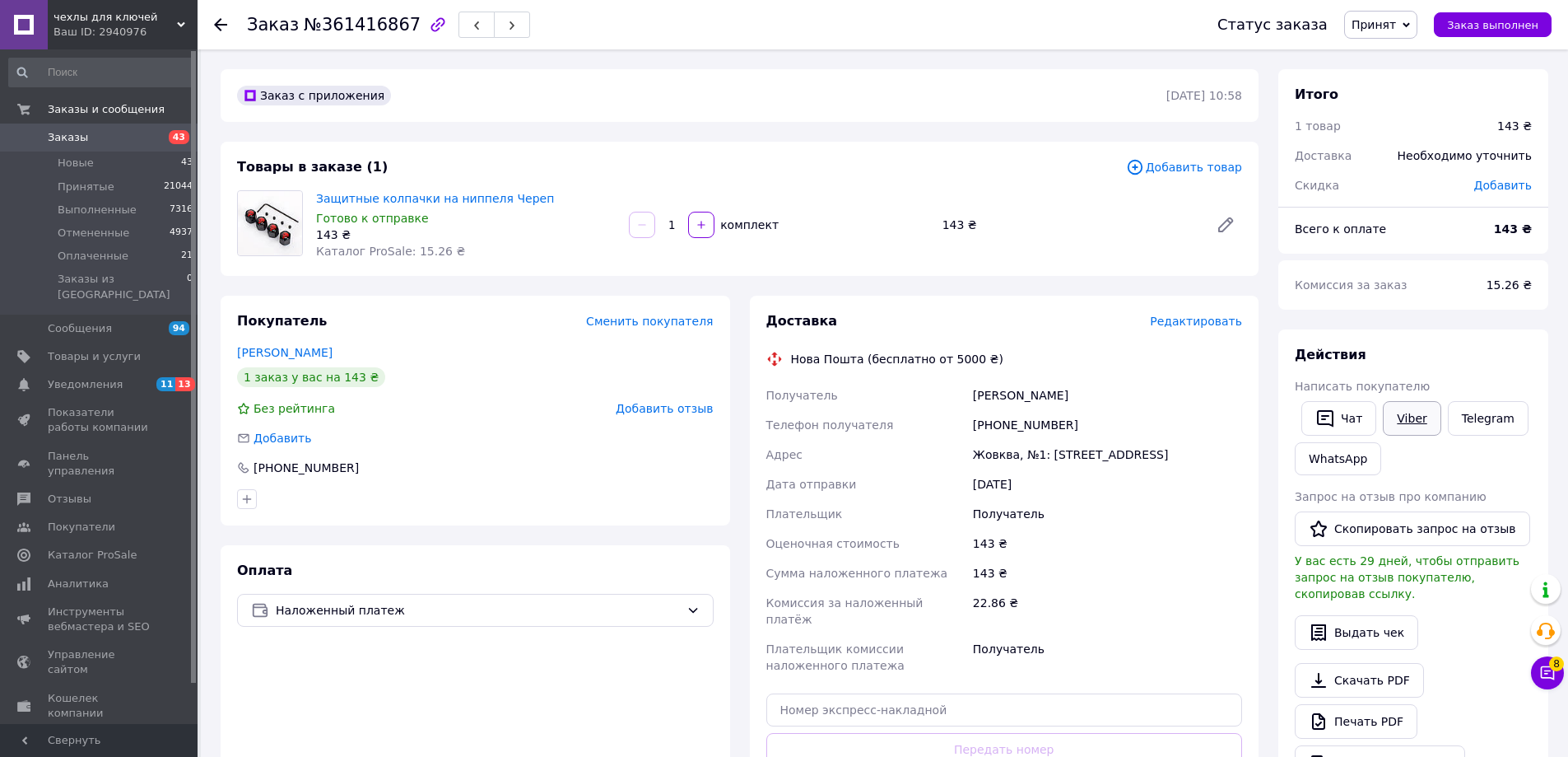
click at [1395, 415] on link "Viber" at bounding box center [1411, 419] width 58 height 35
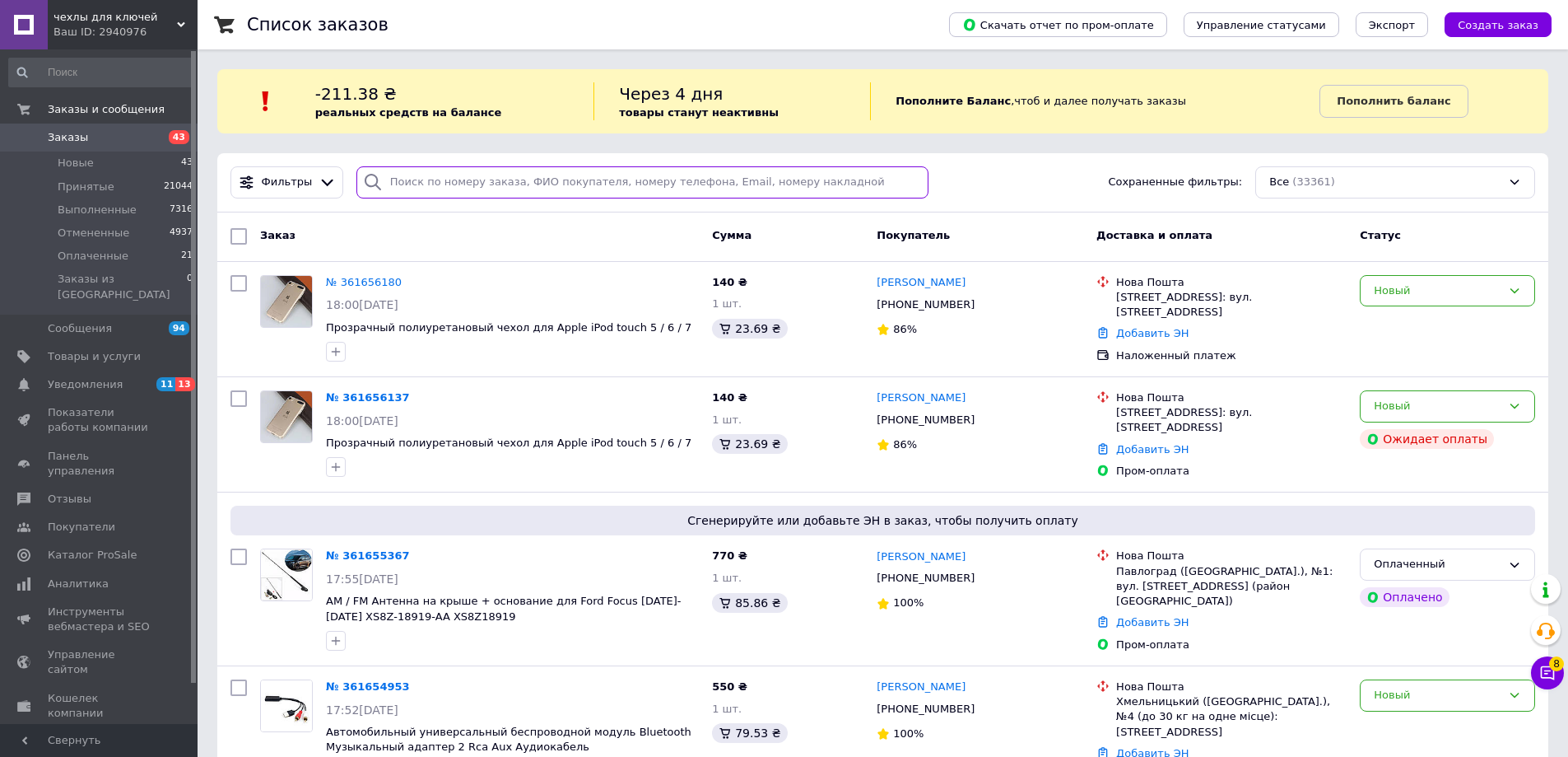
click at [576, 171] on input "search" at bounding box center [642, 182] width 573 height 32
paste input "[PHONE_NUMBER]"
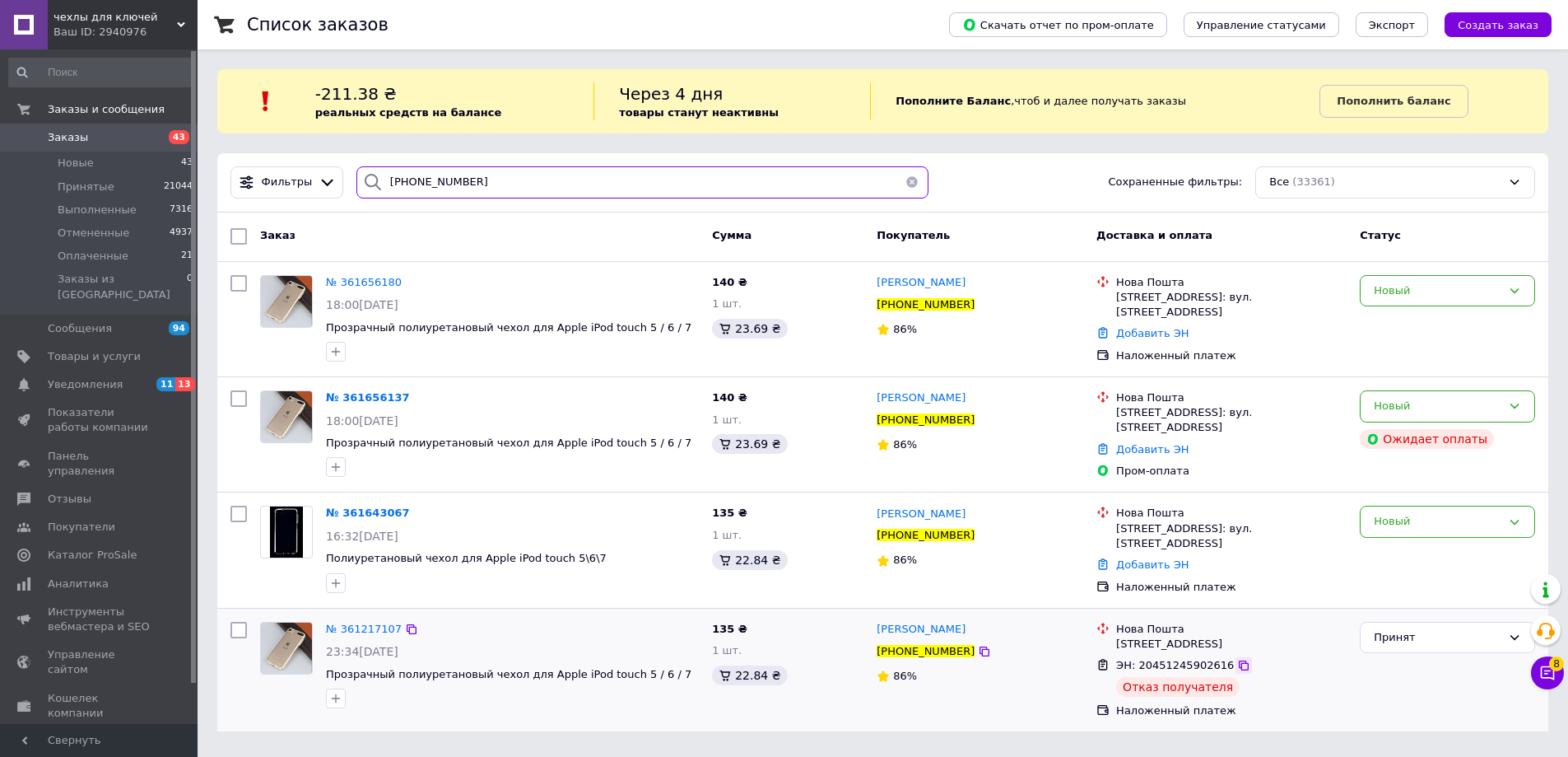
type input "[PHONE_NUMBER]"
click at [1236, 672] on icon at bounding box center [1243, 665] width 13 height 13
click at [239, 237] on input "checkbox" at bounding box center [239, 236] width 17 height 17
checkbox input "true"
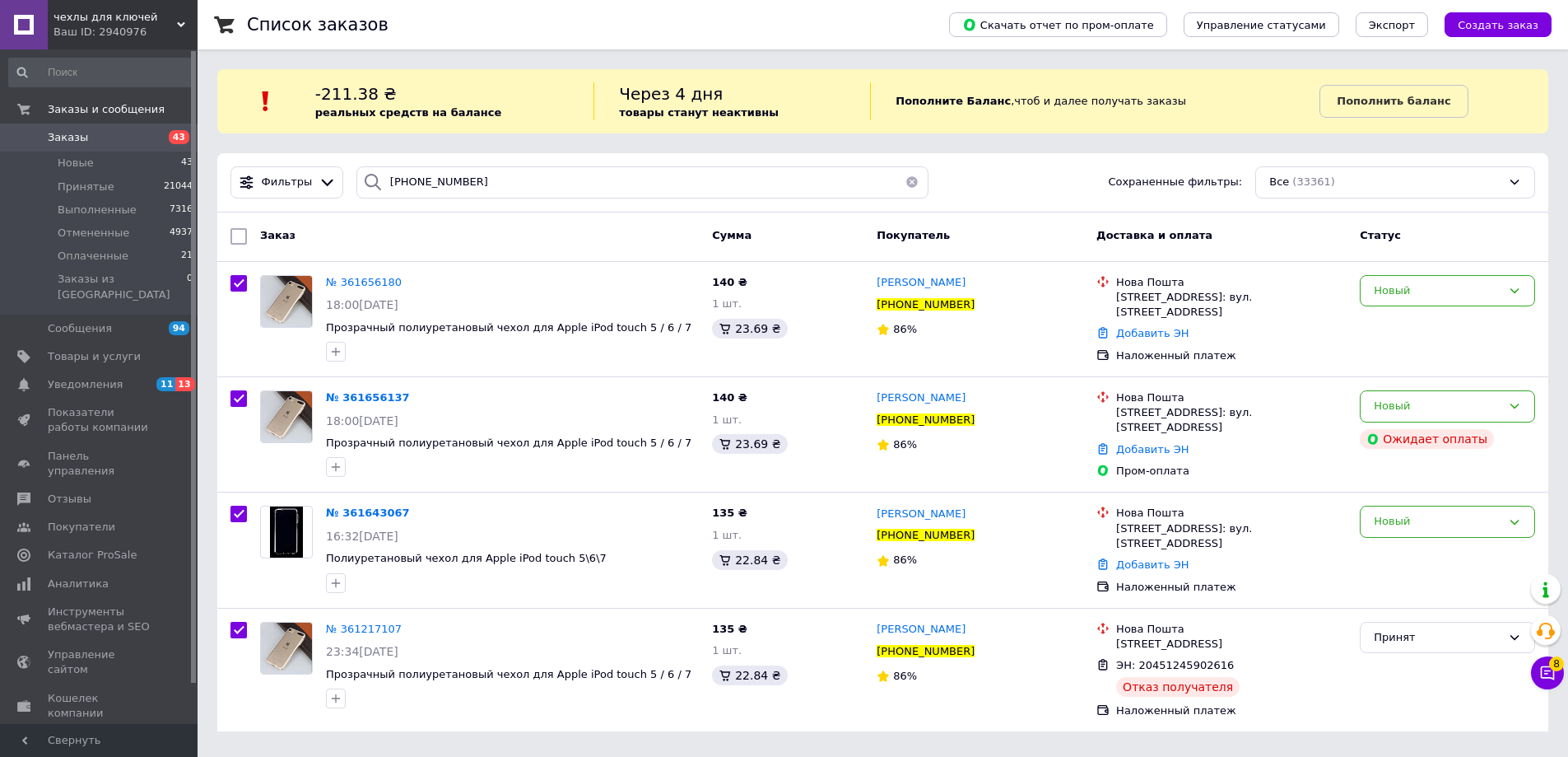
checkbox input "true"
click at [305, 237] on span "Действия для 4 заказов" at bounding box center [327, 236] width 135 height 15
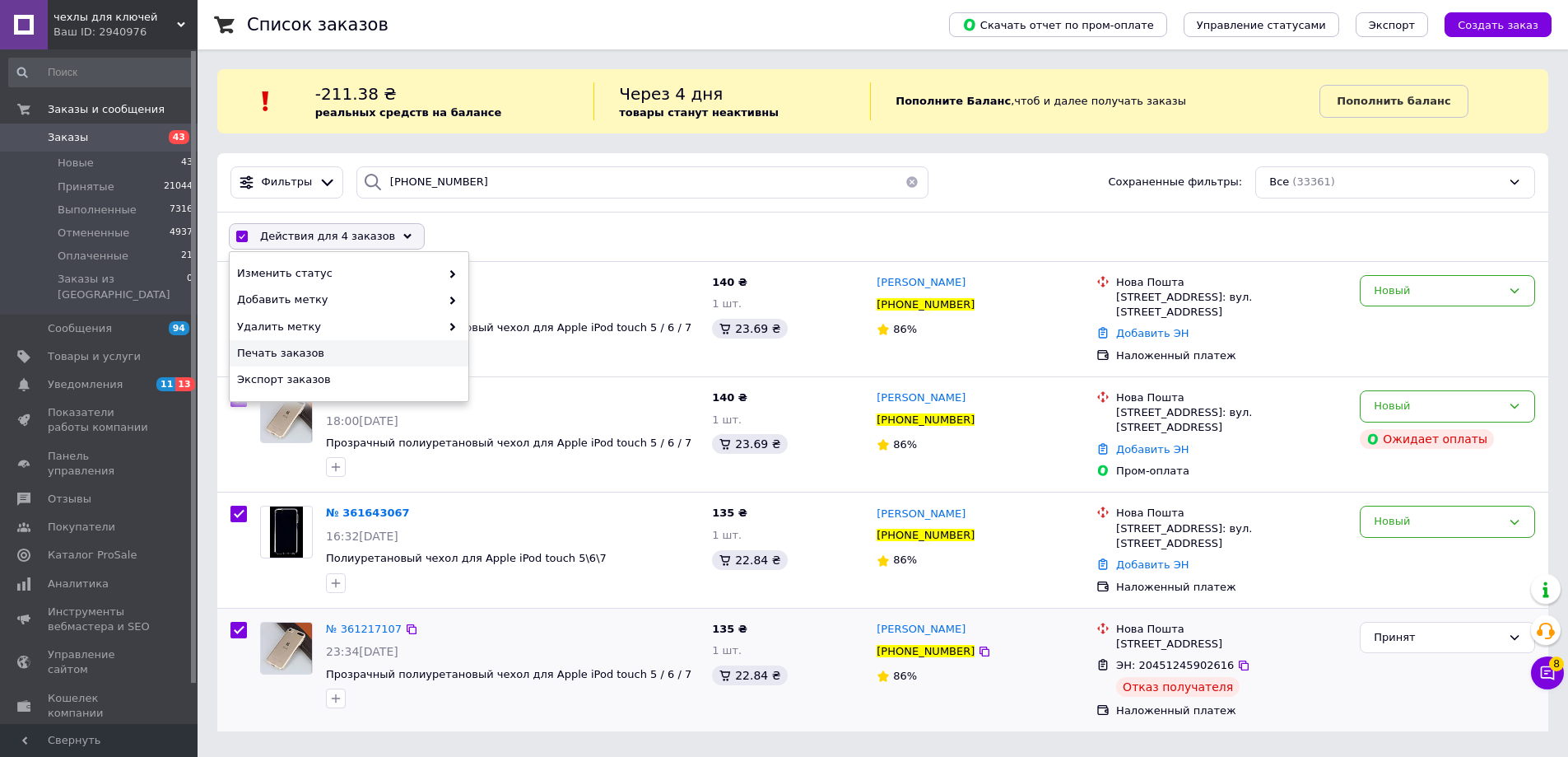
click at [235, 629] on input "checkbox" at bounding box center [239, 630] width 17 height 17
checkbox input "false"
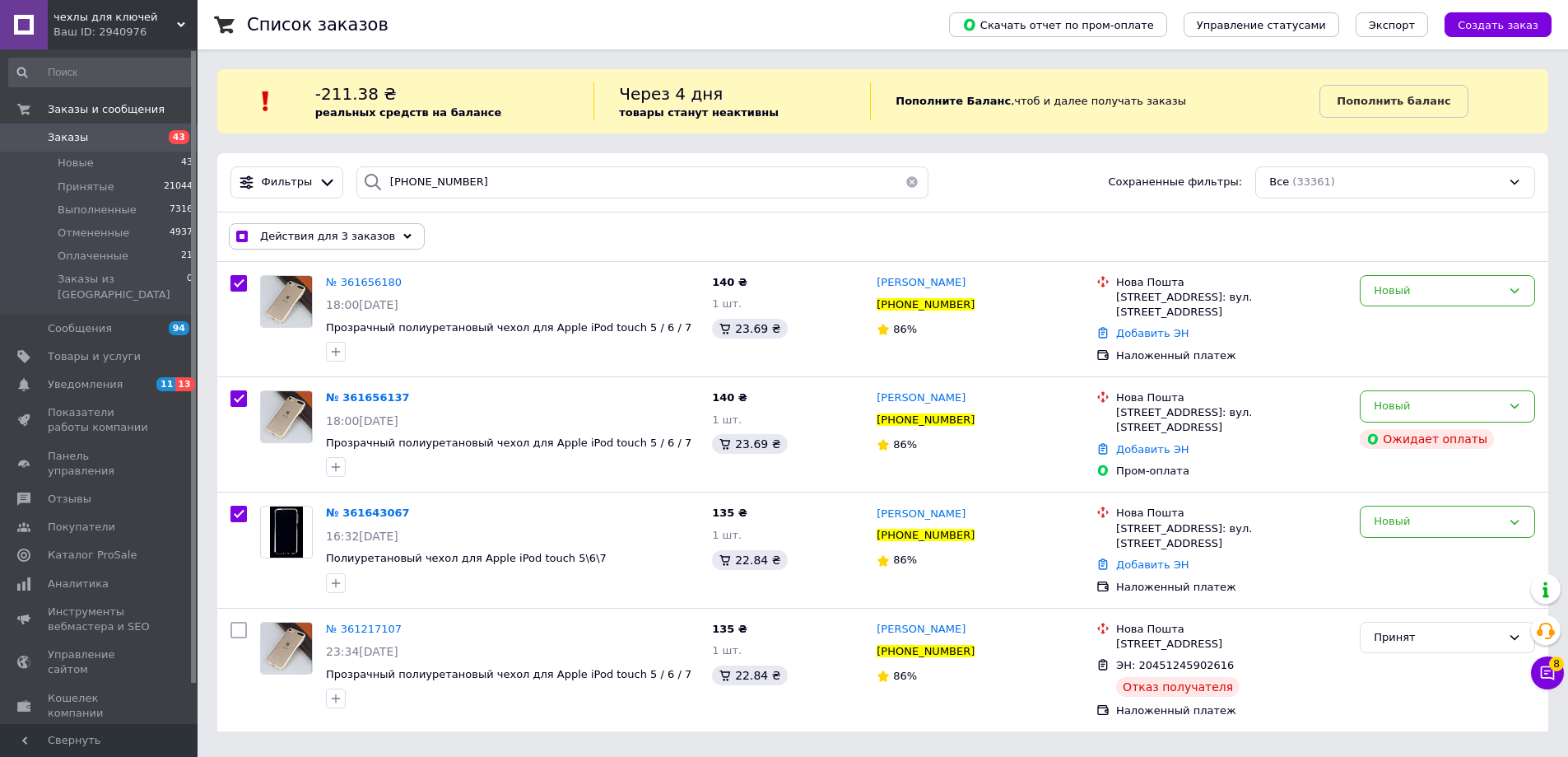
click at [338, 222] on div "Действия для 3 заказов Выбрать все 4 заказов Выбраны все 4 заказов Отменить выб…" at bounding box center [883, 236] width 1324 height 43
click at [341, 235] on span "Действия для 3 заказов" at bounding box center [327, 236] width 135 height 15
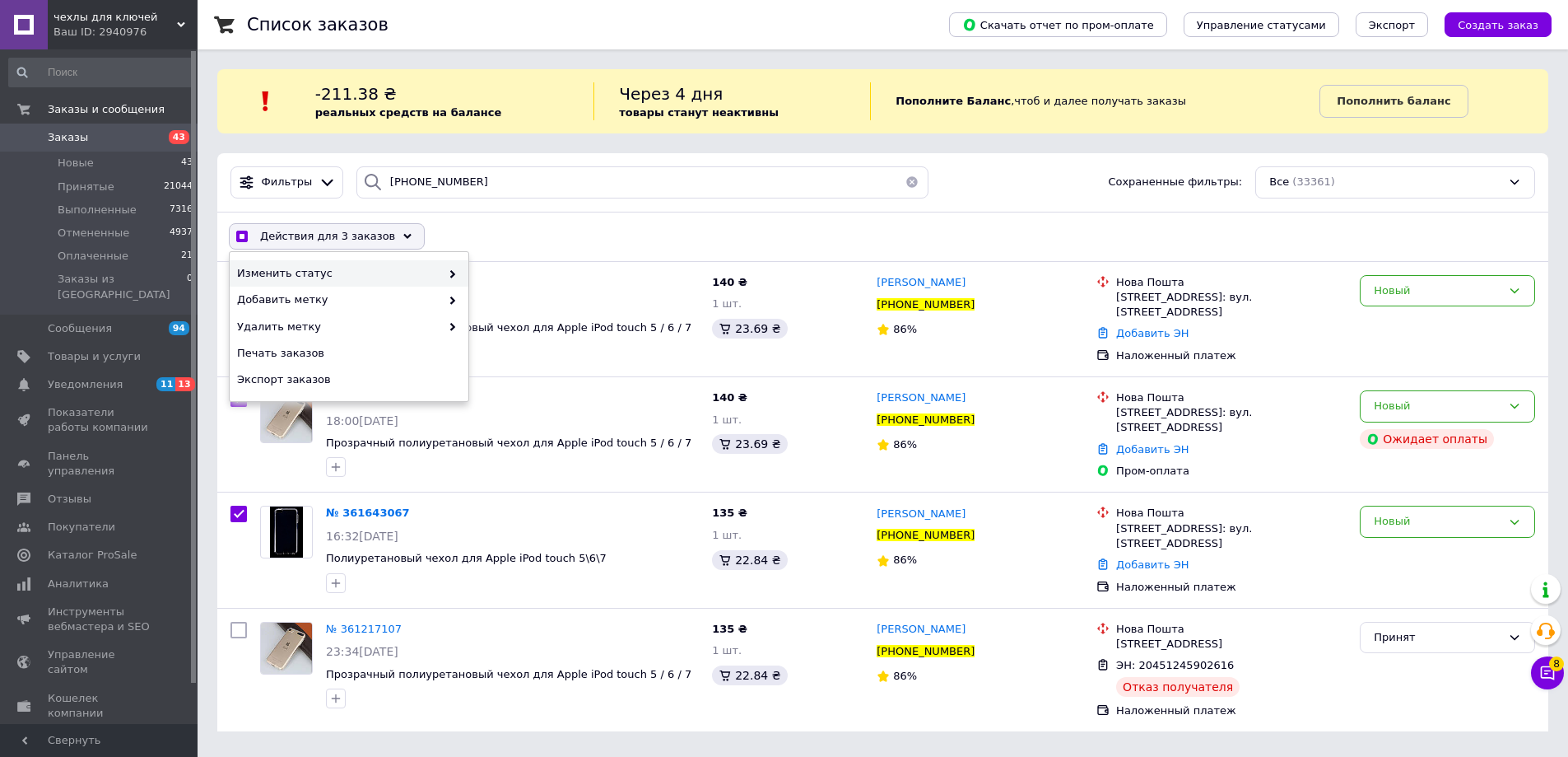
click at [390, 274] on span "Изменить статус" at bounding box center [338, 274] width 203 height 15
click at [519, 331] on div "Отменен" at bounding box center [588, 327] width 239 height 27
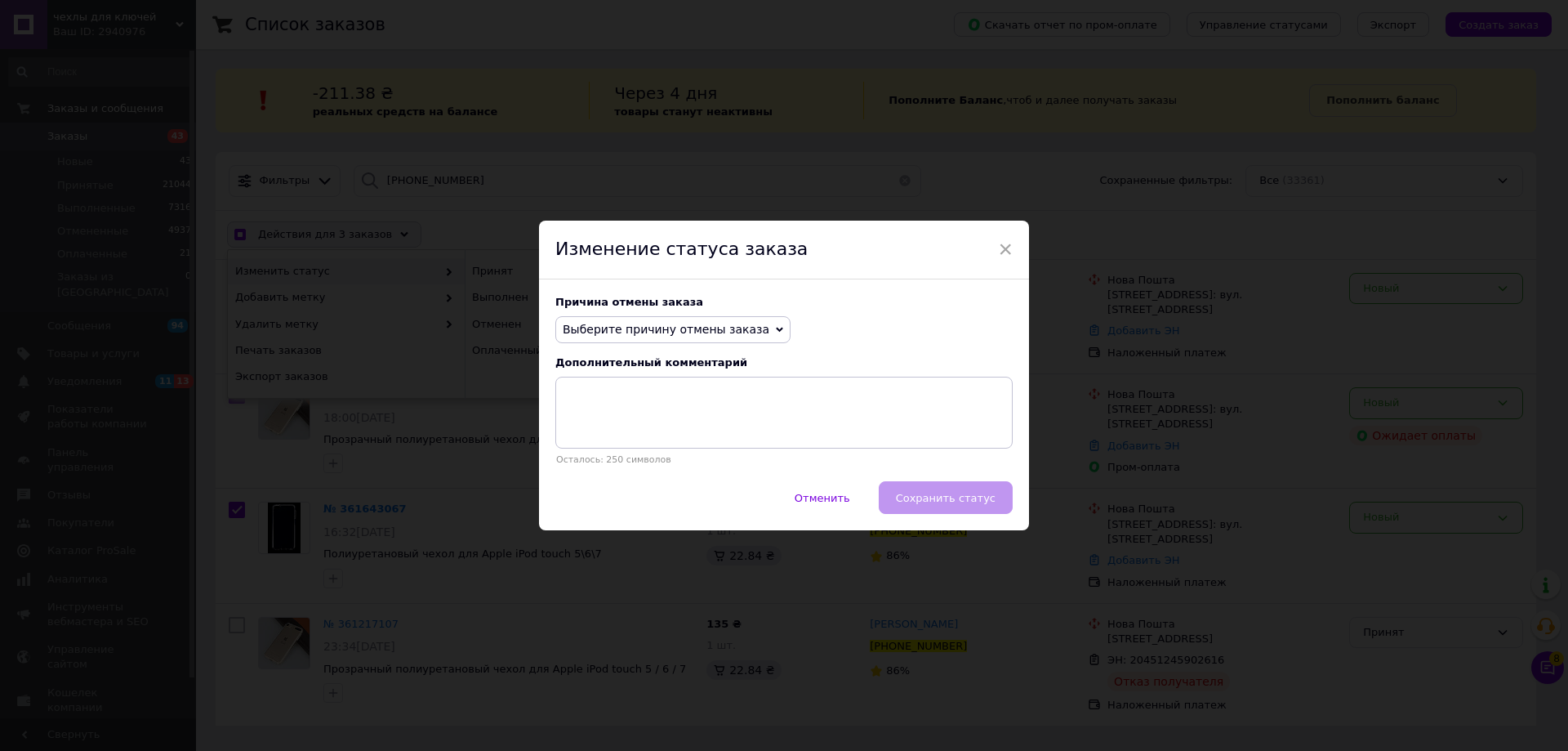
click at [647, 338] on span "Выберите причину отмены заказа" at bounding box center [673, 330] width 235 height 28
click at [622, 448] on li "Заказ-дубликат" at bounding box center [673, 453] width 234 height 23
checkbox input "true"
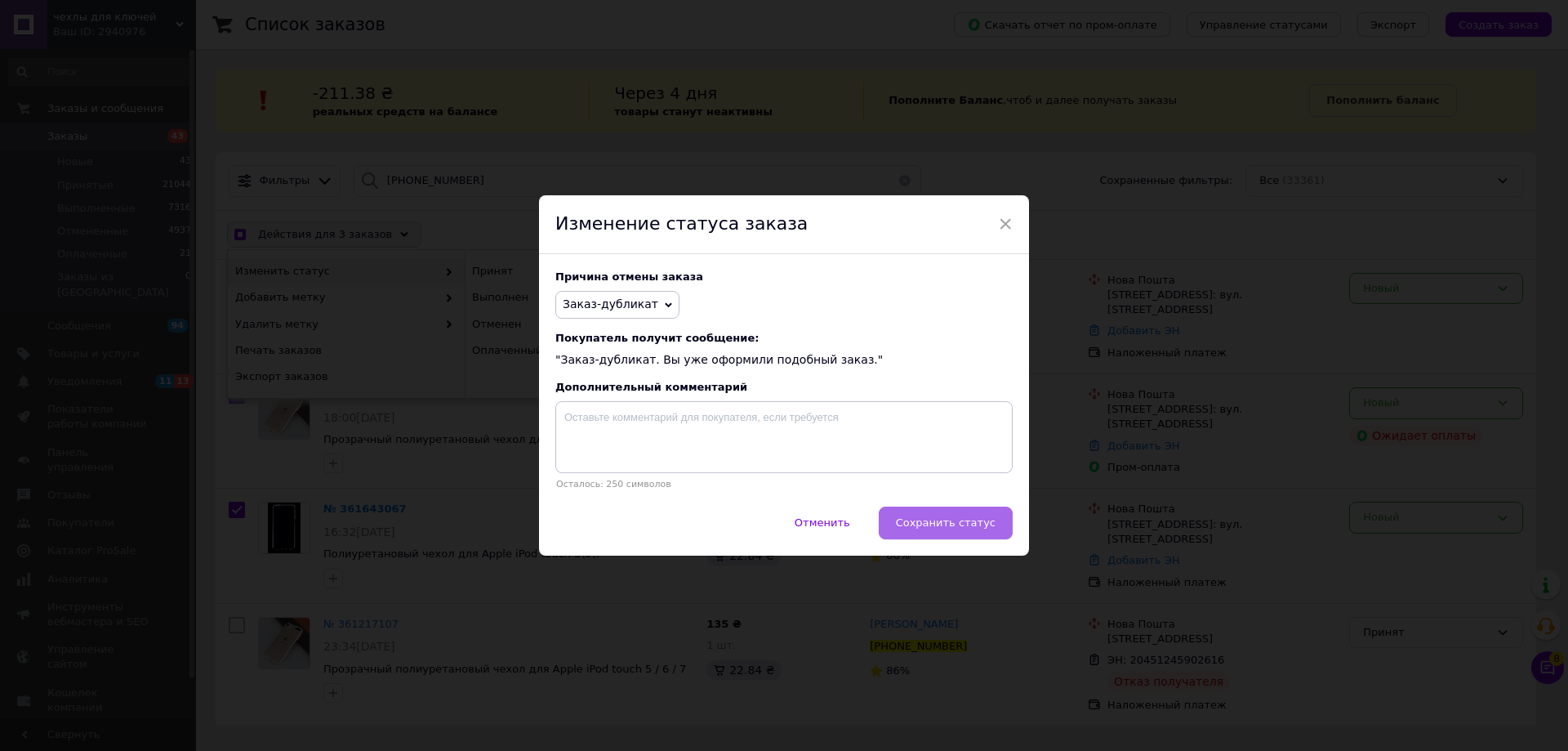
click at [932, 522] on span "Сохранить статус" at bounding box center [945, 522] width 99 height 12
checkbox input "false"
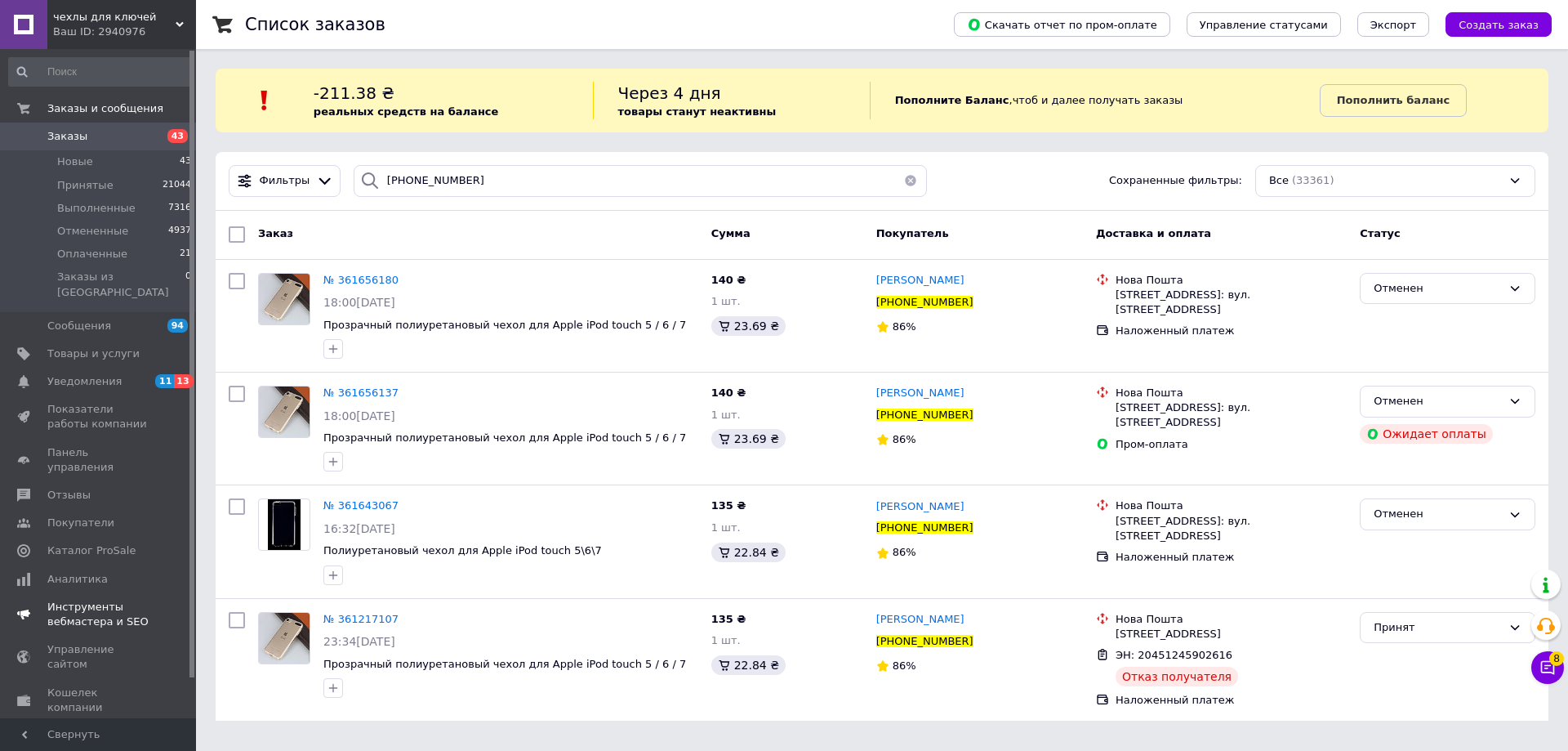
click at [121, 374] on span "Уведомления" at bounding box center [99, 382] width 104 height 15
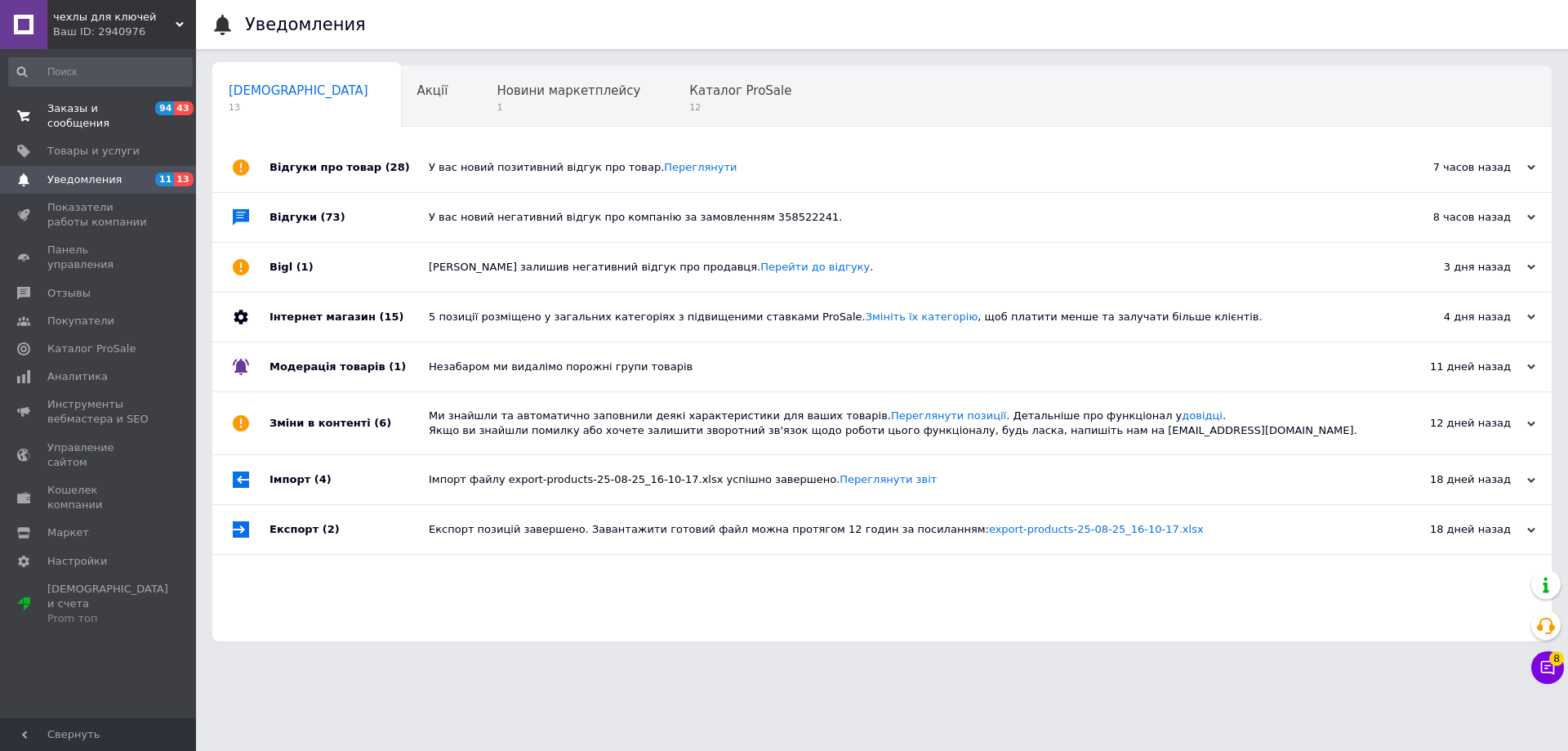
click at [141, 104] on span "Заказы и сообщения" at bounding box center [99, 116] width 104 height 30
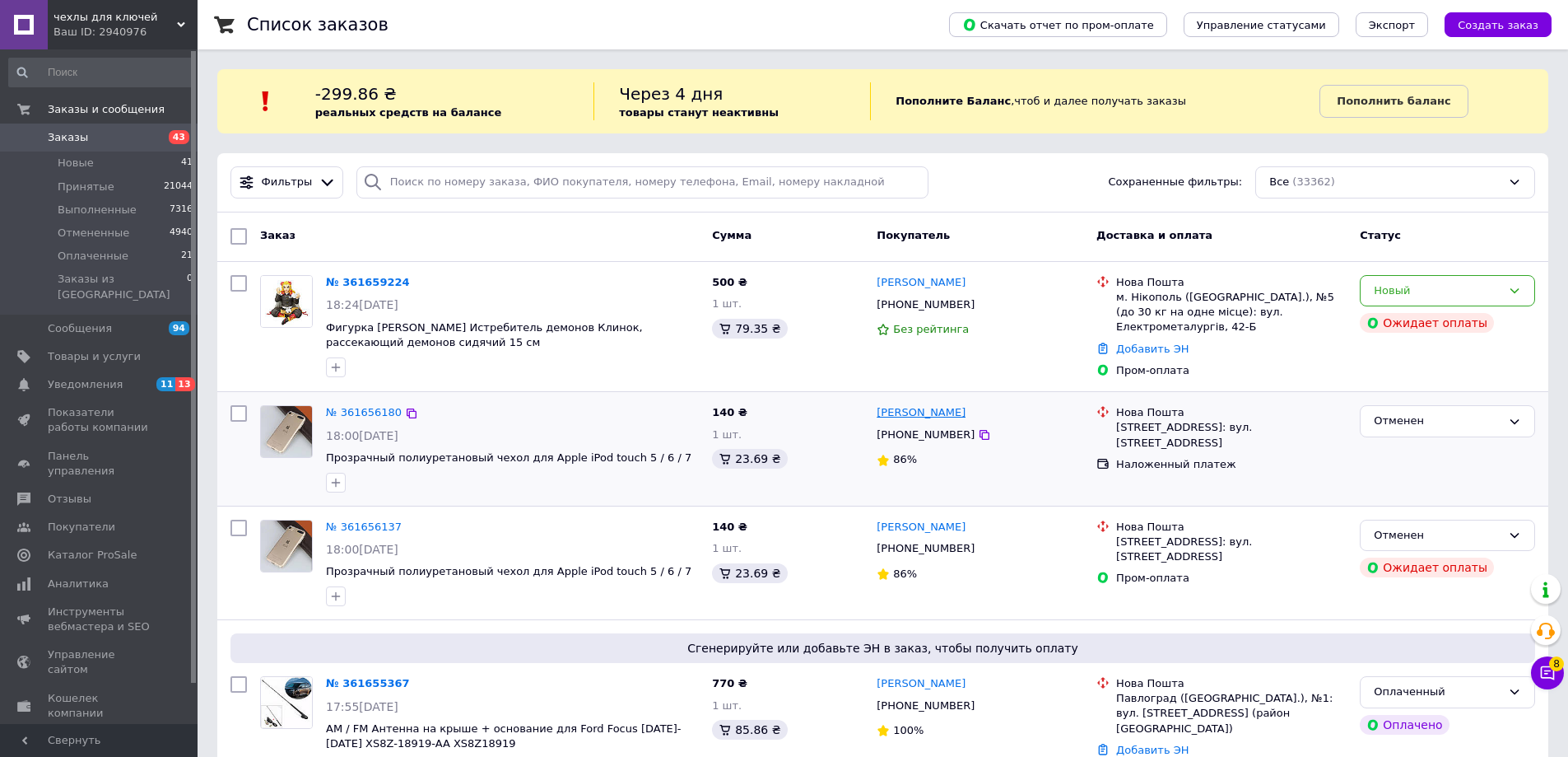
click at [917, 419] on link "[PERSON_NAME]" at bounding box center [921, 413] width 89 height 16
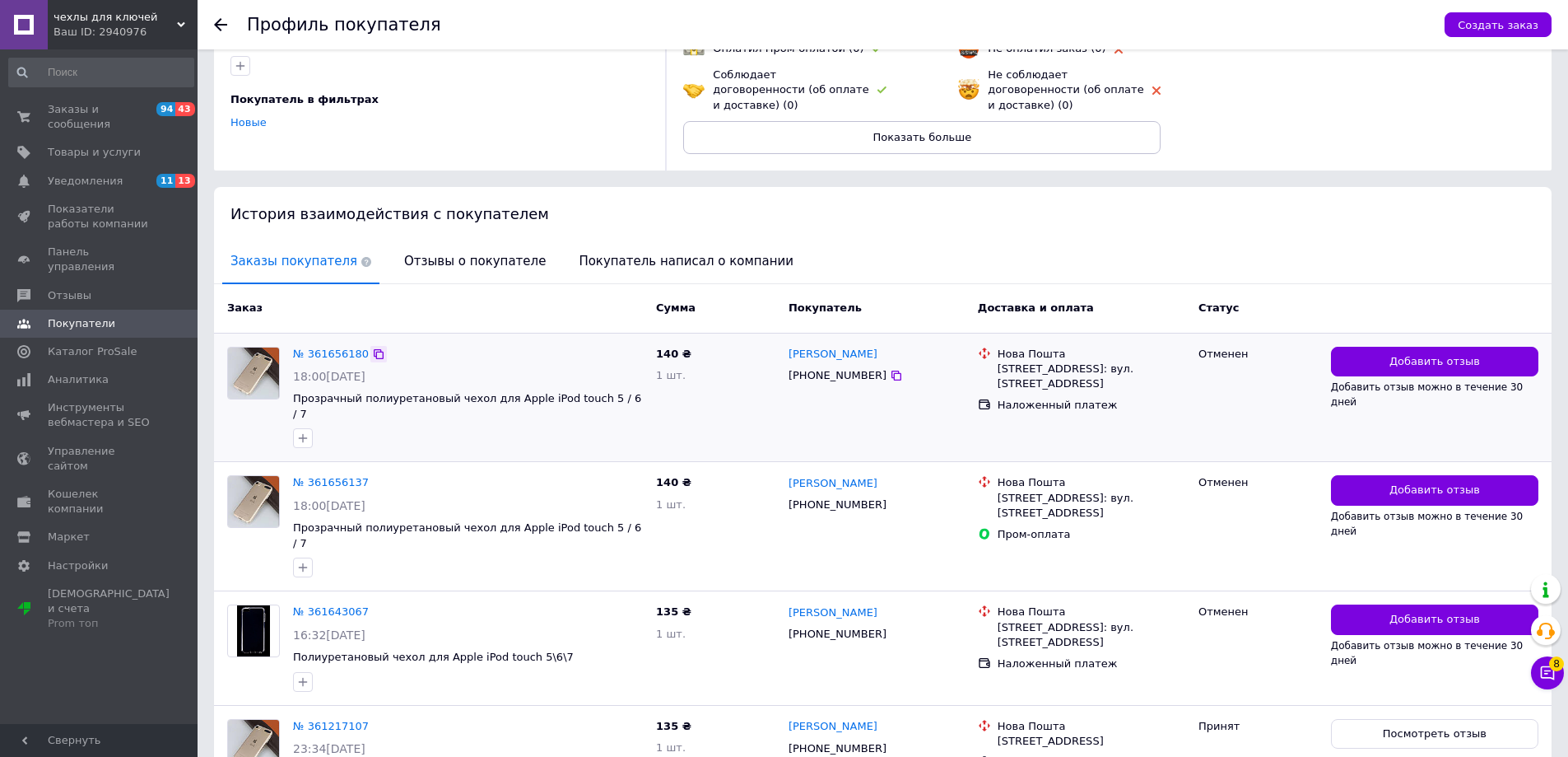
scroll to position [294, 0]
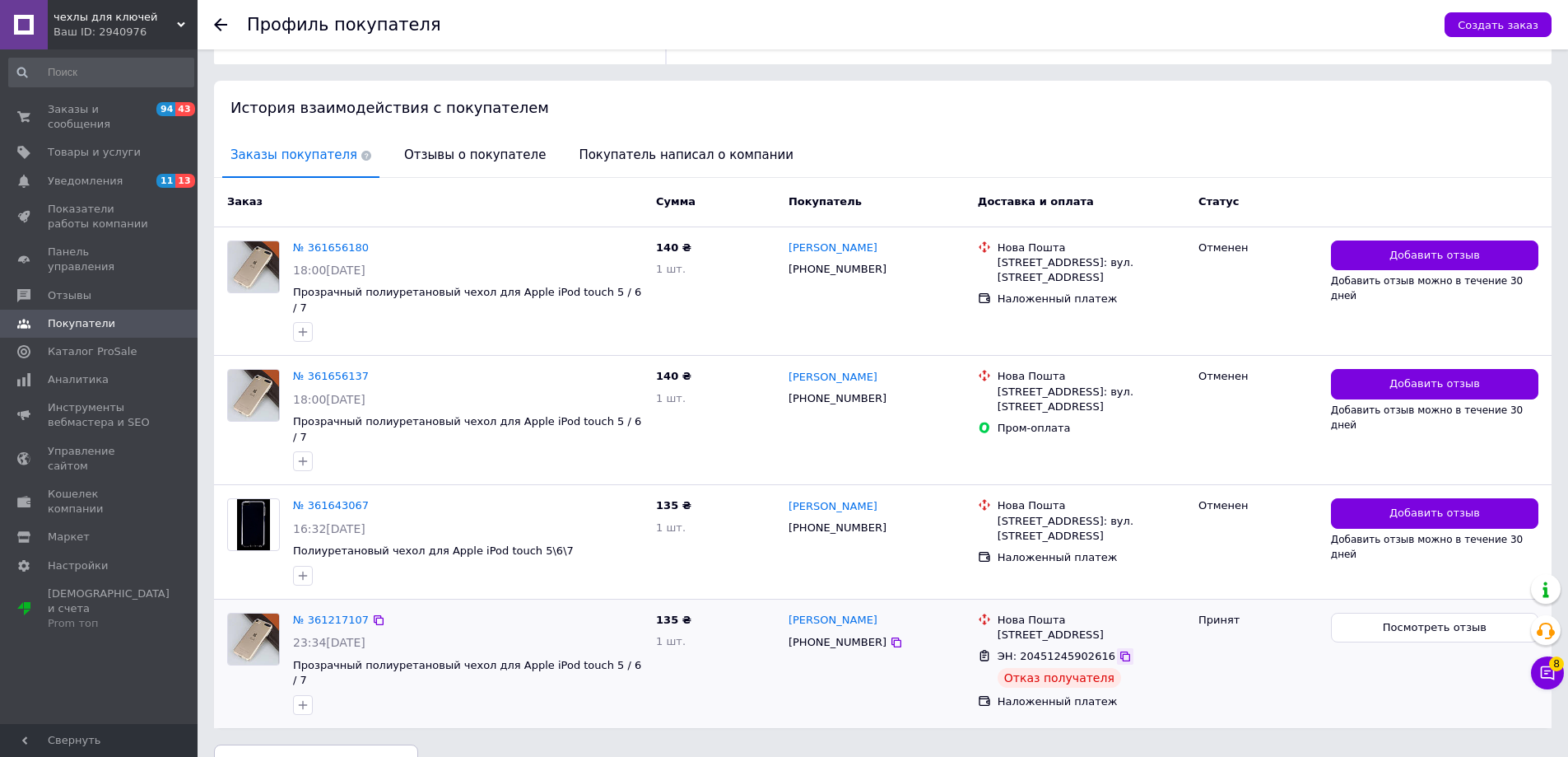
click at [1118, 649] on icon at bounding box center [1125, 656] width 13 height 13
click at [889, 392] on icon at bounding box center [896, 399] width 13 height 13
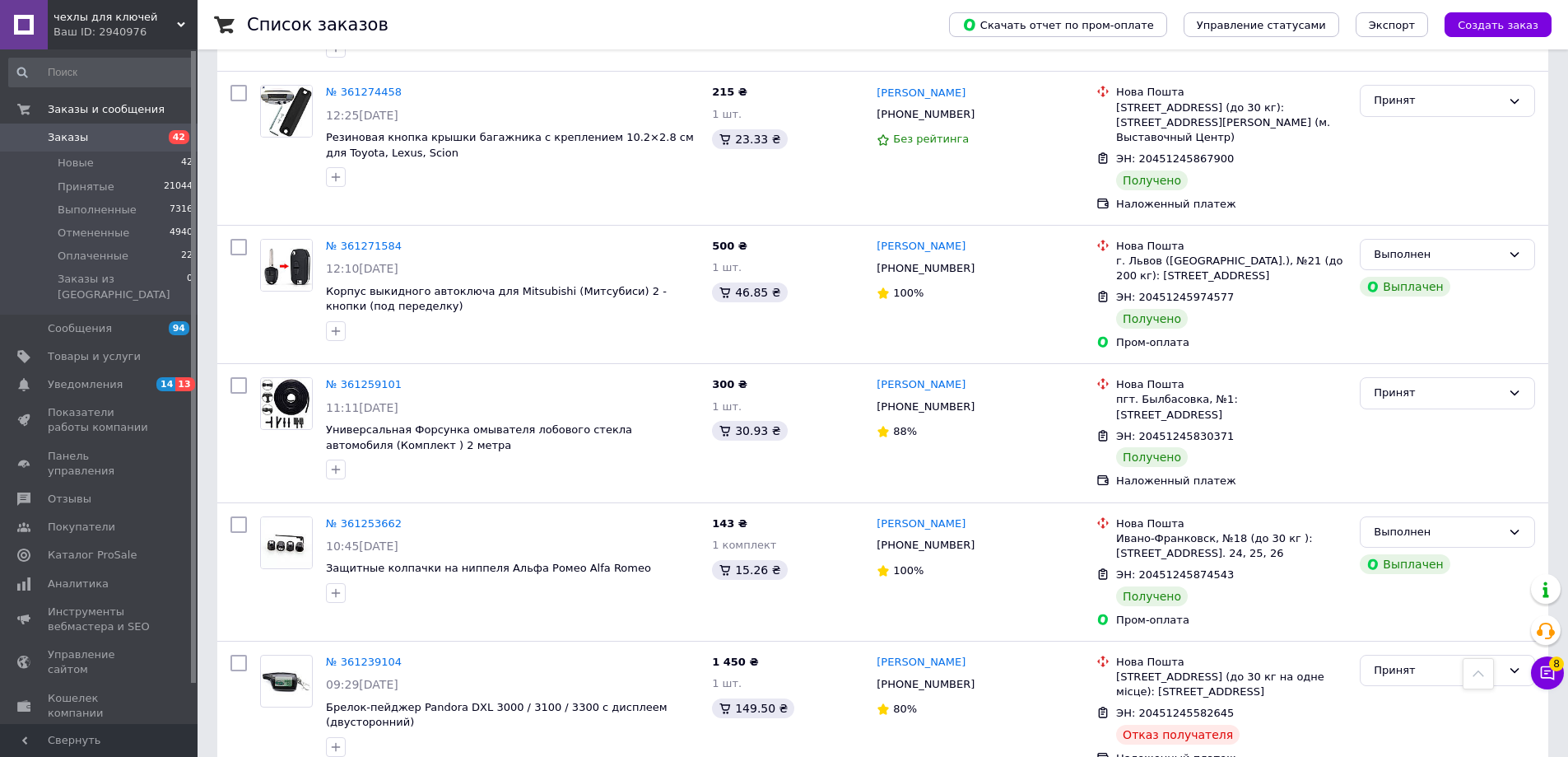
scroll to position [8975, 0]
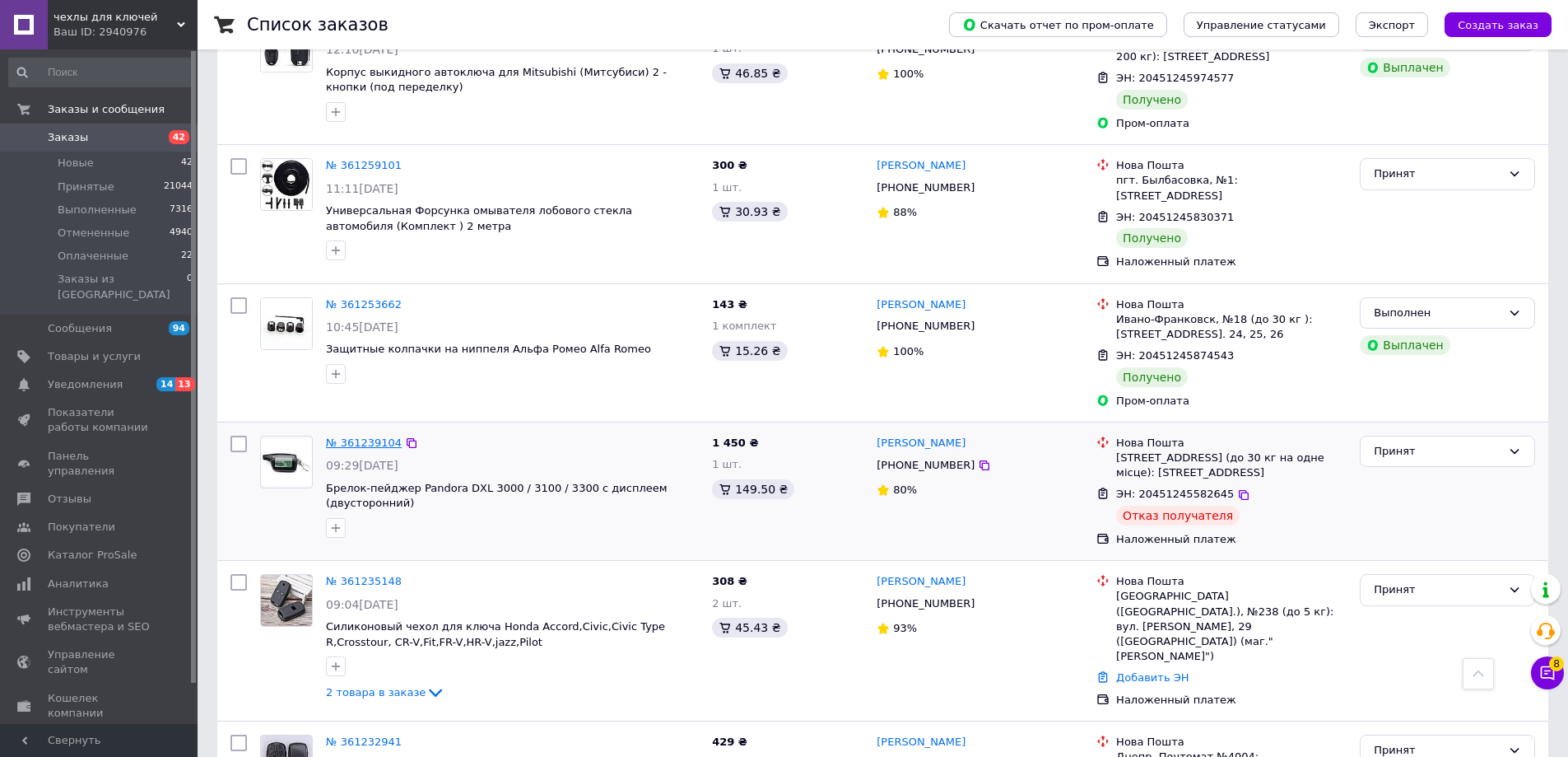
click at [378, 436] on link "№ 361239104" at bounding box center [363, 442] width 75 height 12
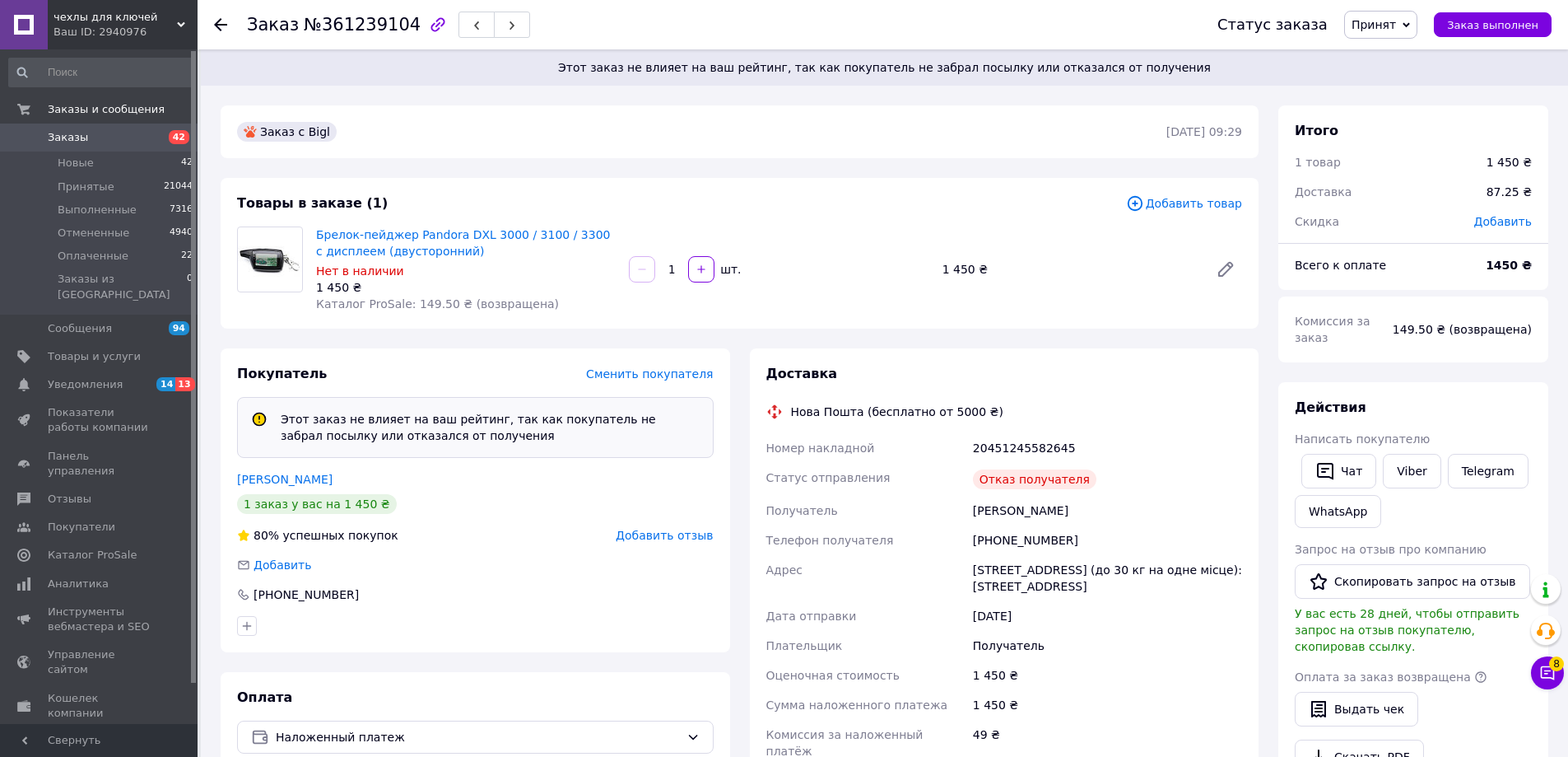
click at [1216, 221] on div "Товары в заказе (1) Добавить товар Брелок-пейджер Pandora DXL 3000 / 3100 / 330…" at bounding box center [739, 253] width 1038 height 151
click at [1227, 264] on icon at bounding box center [1226, 269] width 20 height 20
click at [1037, 453] on div "20451245582645" at bounding box center [1107, 448] width 276 height 30
copy div "20451245582645"
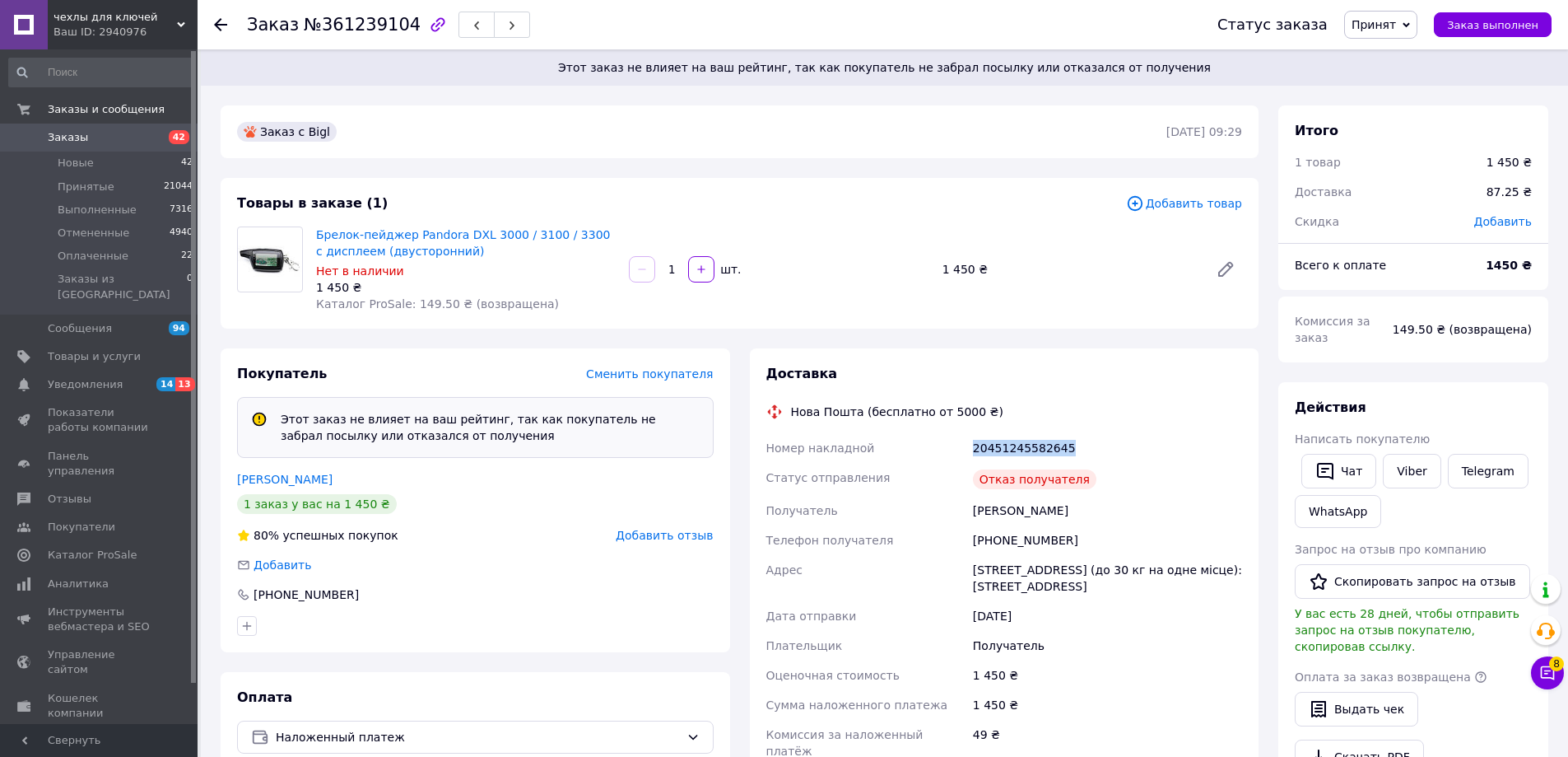
click at [162, 134] on span "42" at bounding box center [175, 138] width 46 height 15
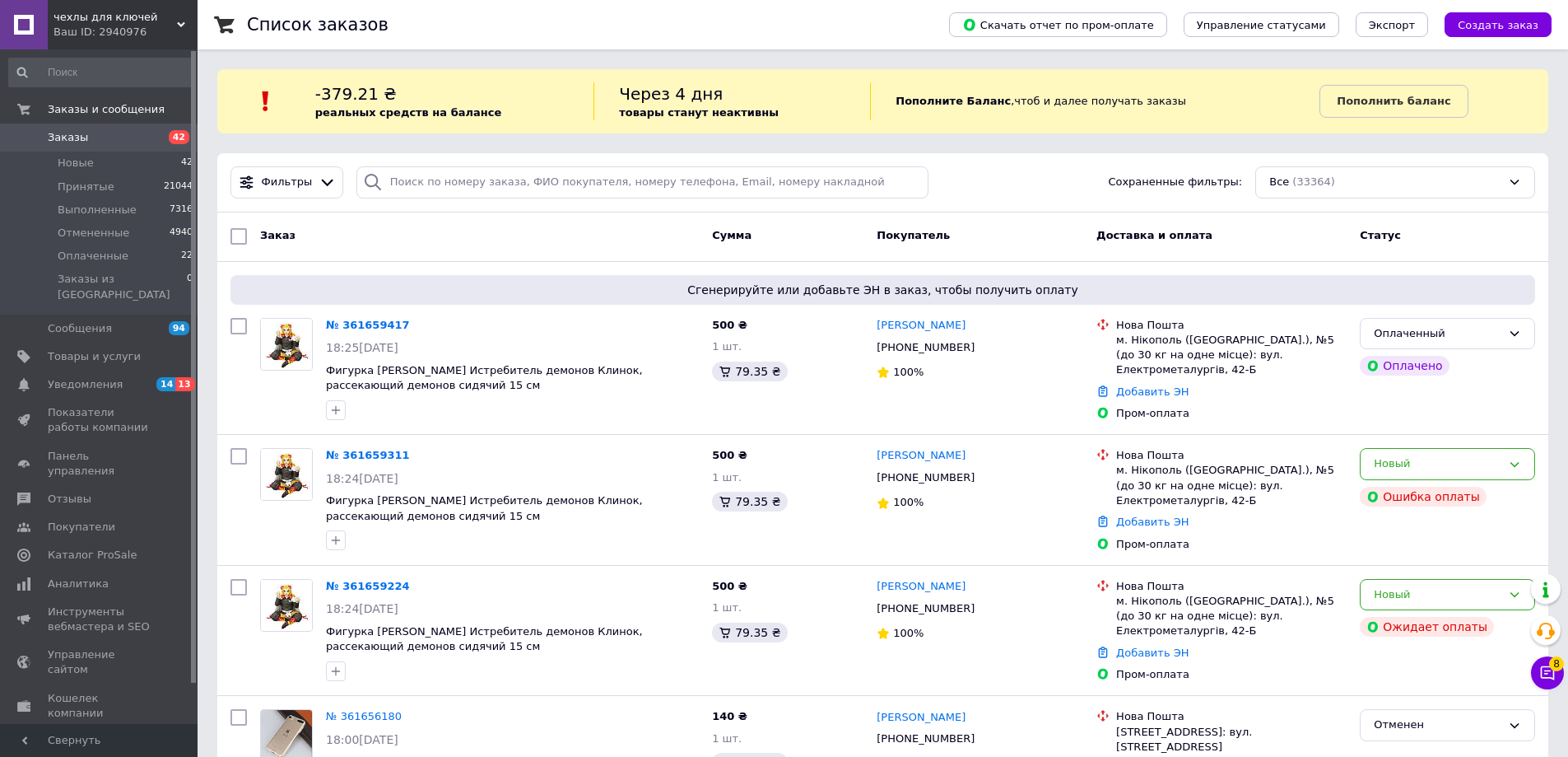
drag, startPoint x: 547, startPoint y: 250, endPoint x: 477, endPoint y: 97, distance: 168.3
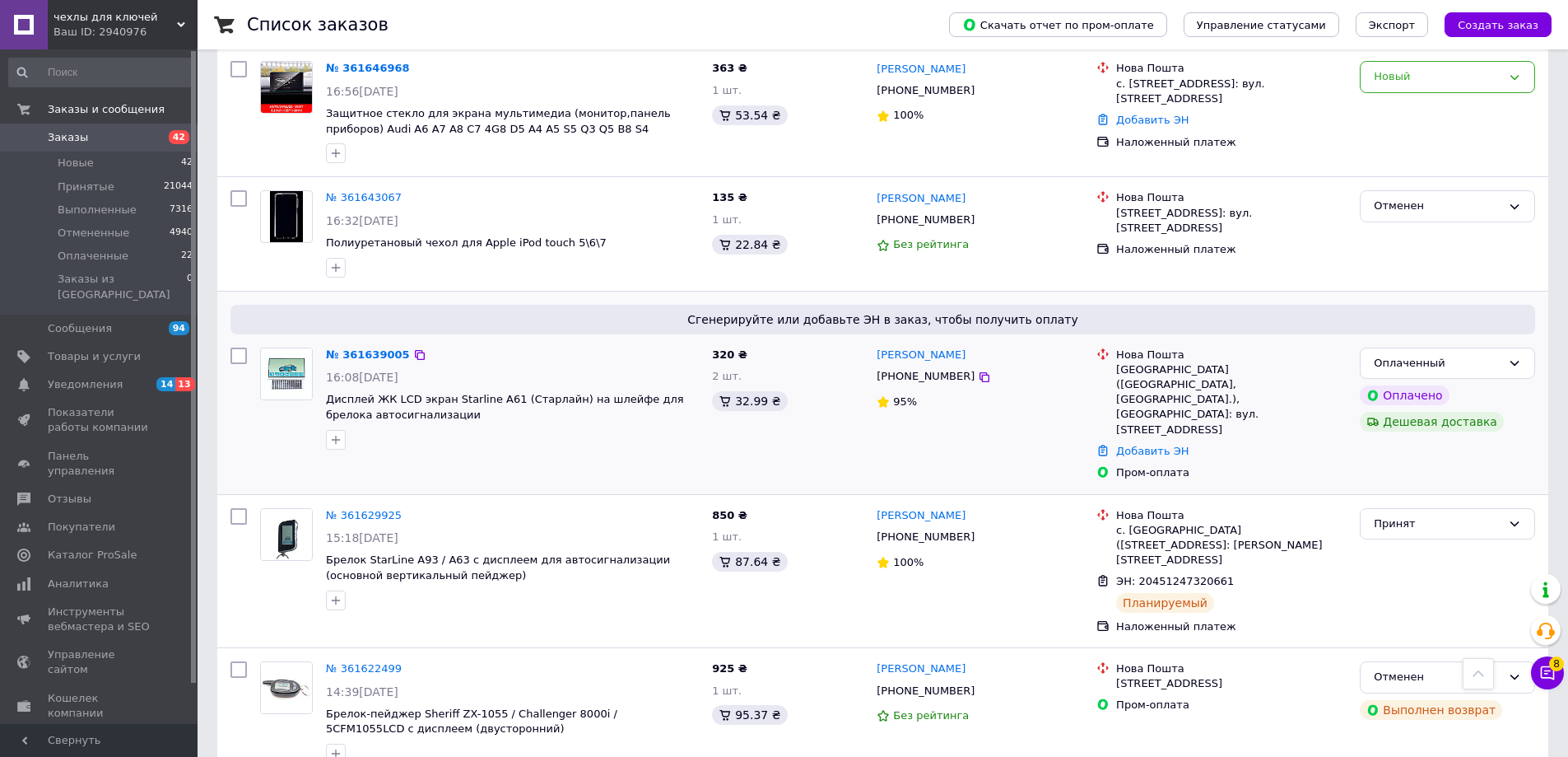
scroll to position [1729, 0]
